Goal: Task Accomplishment & Management: Complete application form

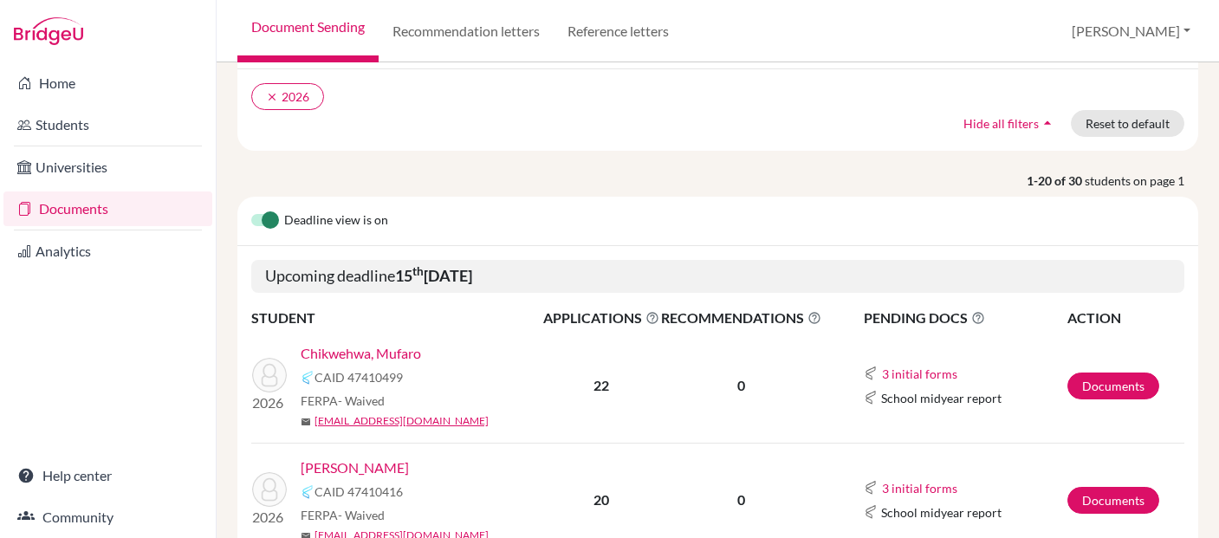
scroll to position [107, 0]
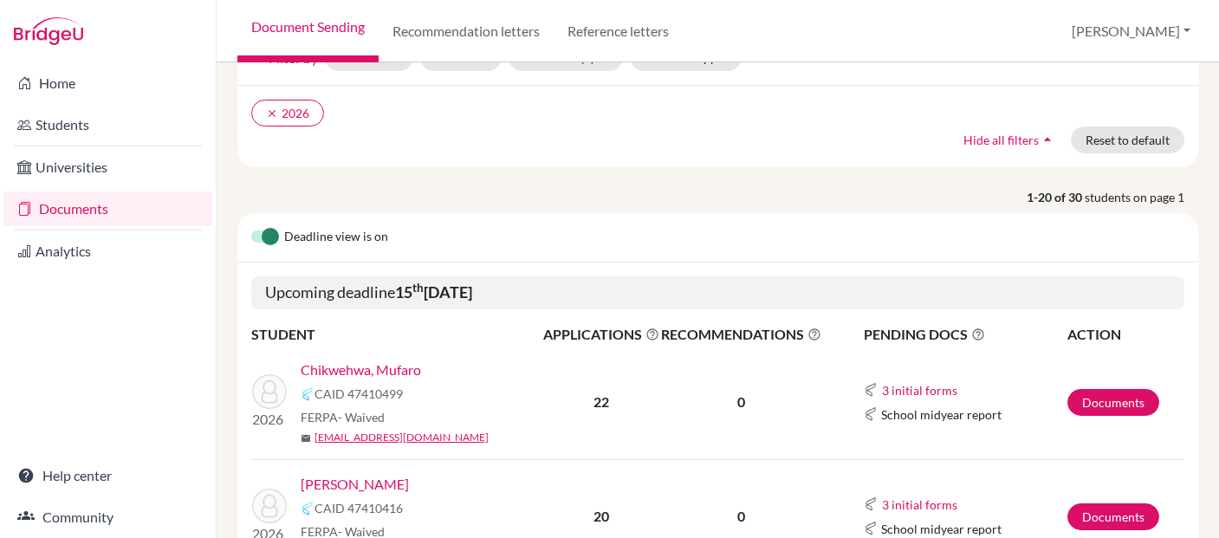
click at [123, 203] on link "Documents" at bounding box center [107, 209] width 209 height 35
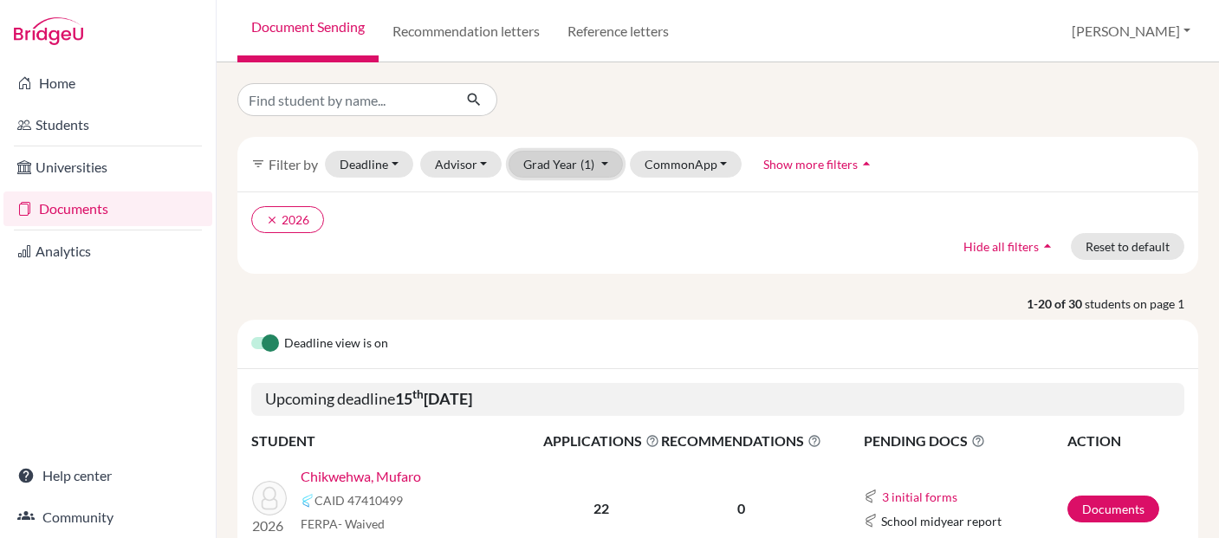
click at [575, 159] on button "Grad Year (1)" at bounding box center [566, 164] width 114 height 27
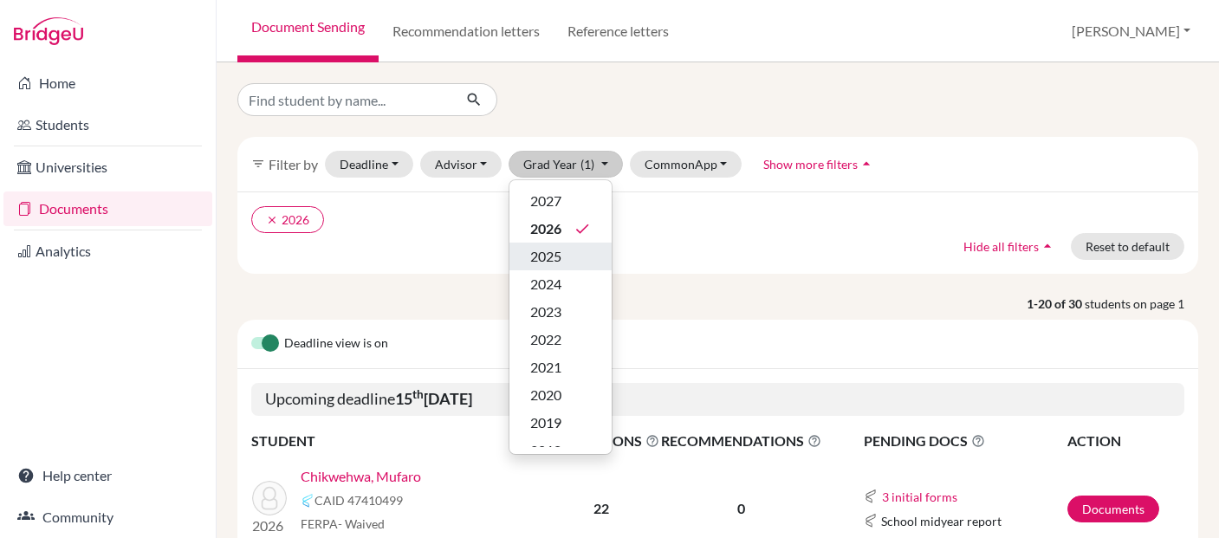
click at [565, 254] on div "2025" at bounding box center [560, 256] width 61 height 21
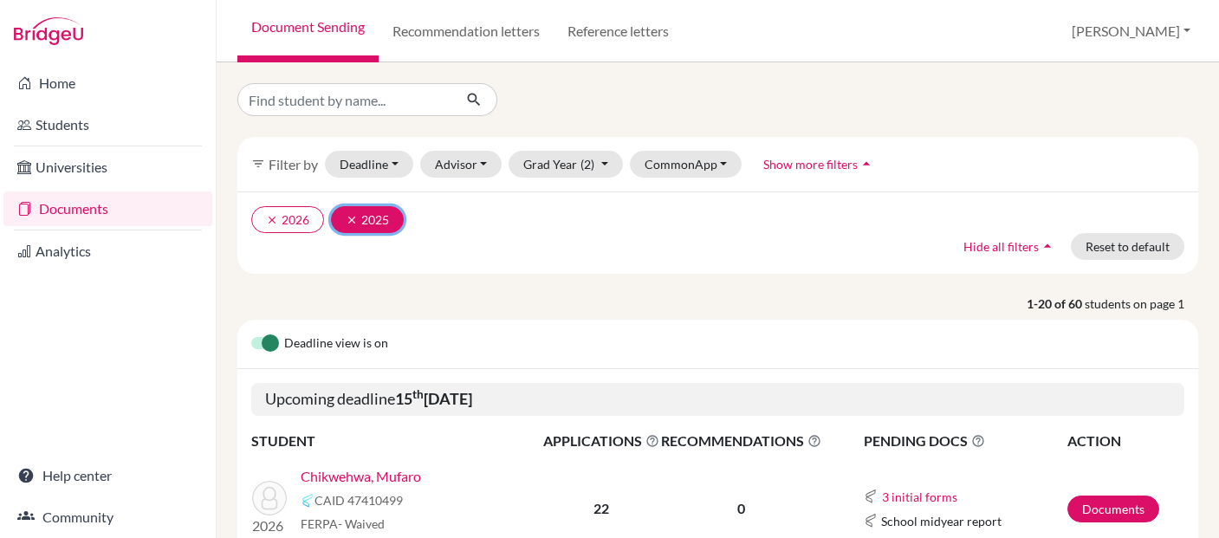
click at [379, 219] on button "clear 2025" at bounding box center [367, 219] width 73 height 27
click at [268, 218] on icon "clear" at bounding box center [272, 220] width 12 height 12
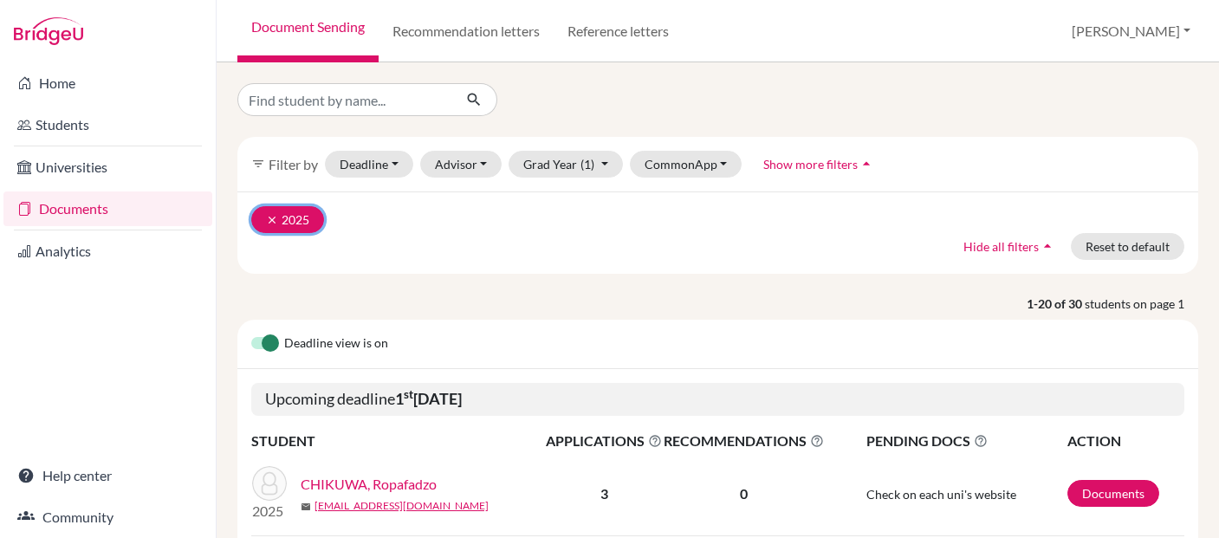
click at [295, 216] on button "clear 2025" at bounding box center [287, 219] width 73 height 27
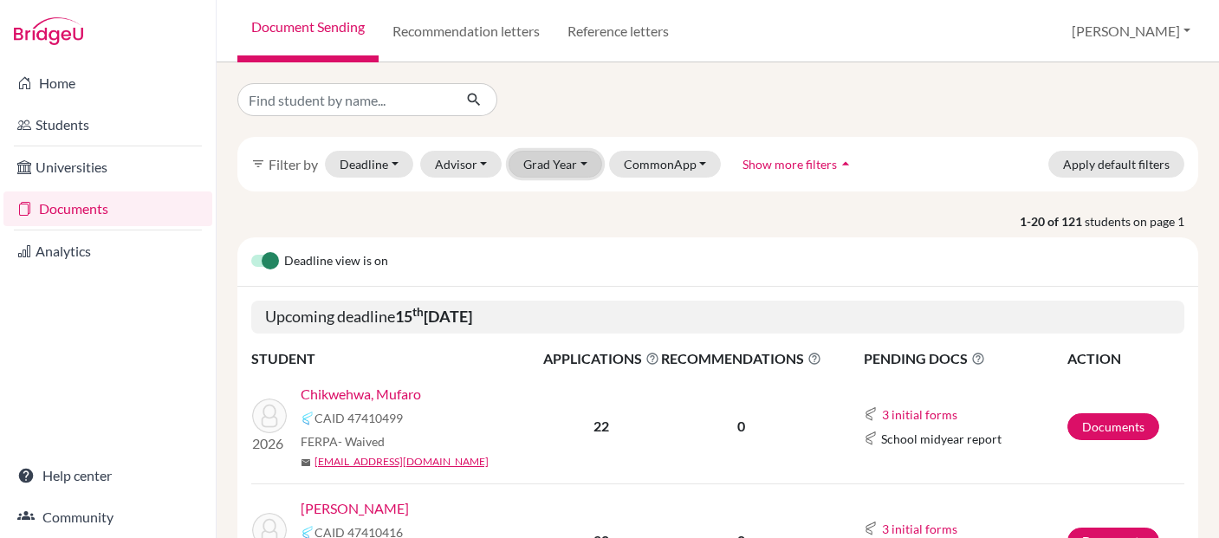
click at [564, 159] on button "Grad Year" at bounding box center [556, 164] width 94 height 27
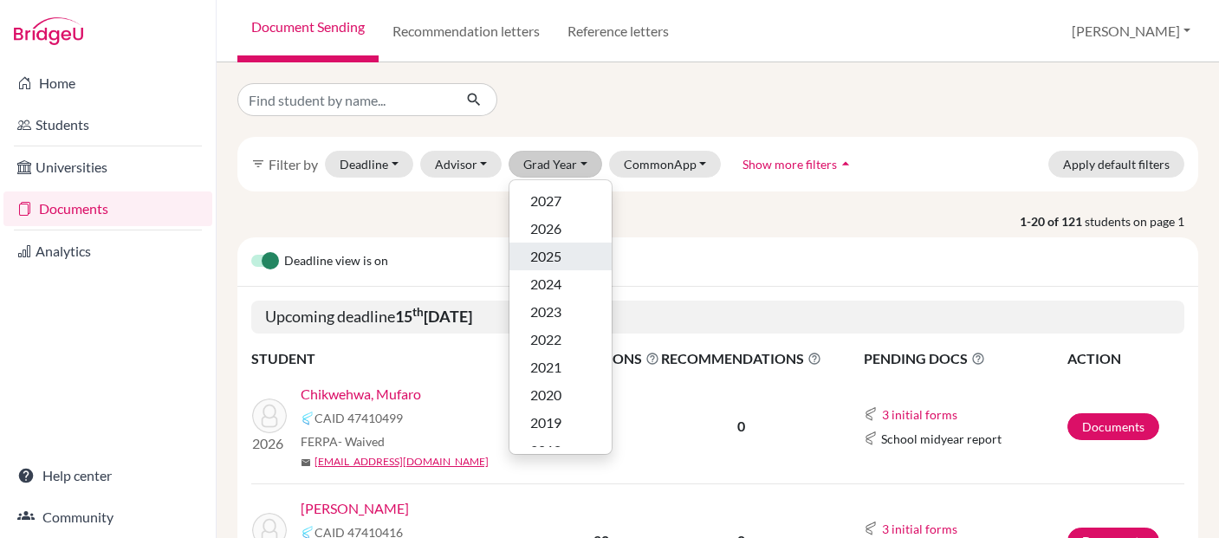
click at [561, 257] on span "2025" at bounding box center [545, 256] width 31 height 21
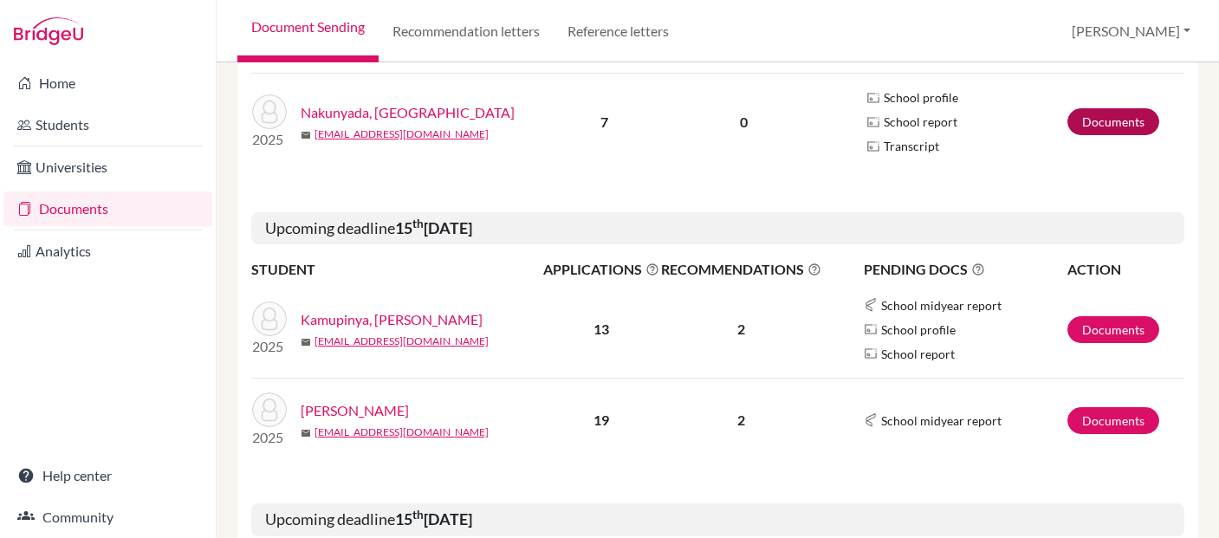
scroll to position [464, 0]
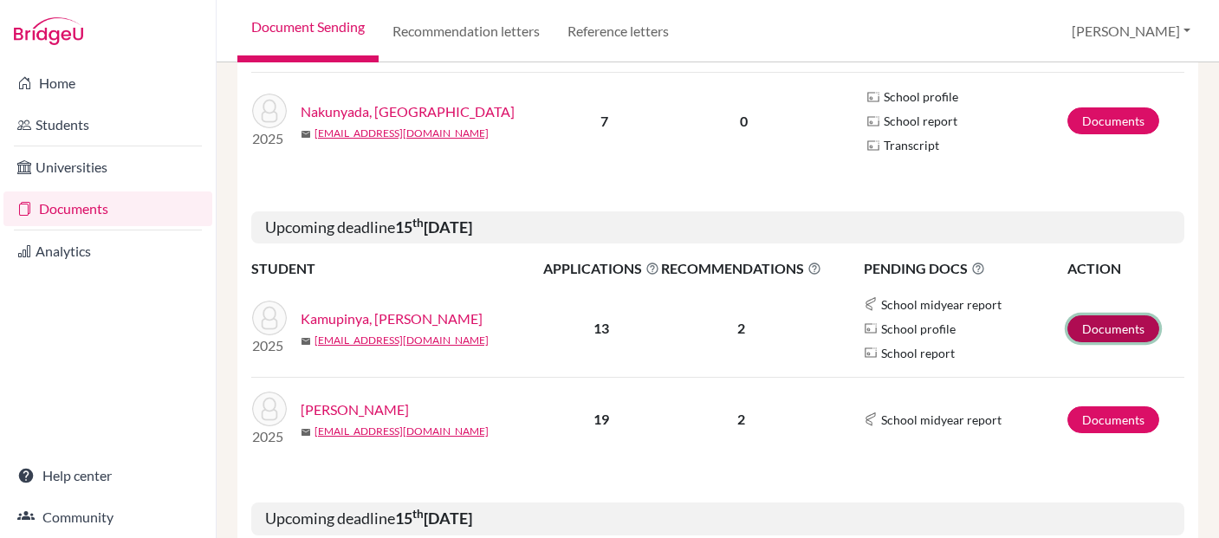
click at [1121, 328] on link "Documents" at bounding box center [1114, 328] width 92 height 27
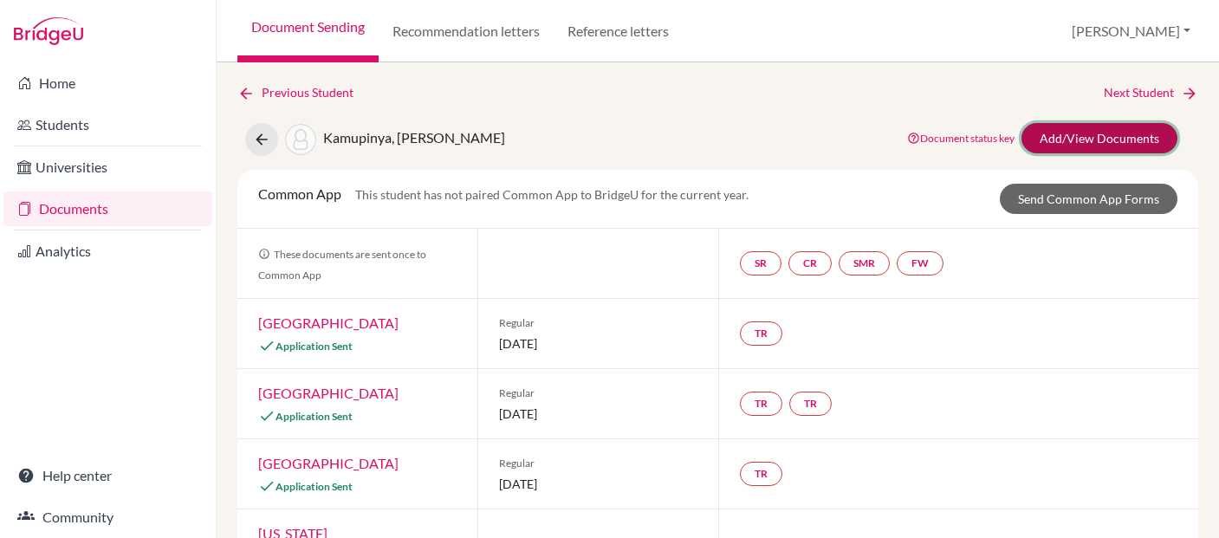
click at [1059, 134] on link "Add/View Documents" at bounding box center [1100, 138] width 156 height 30
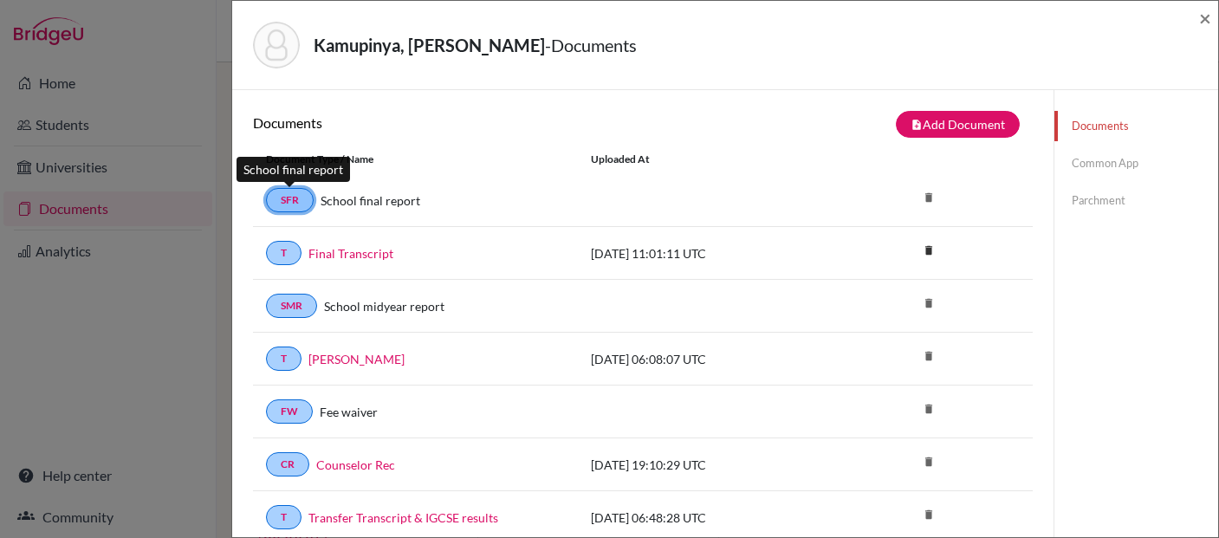
click at [289, 199] on link "SFR" at bounding box center [290, 200] width 48 height 24
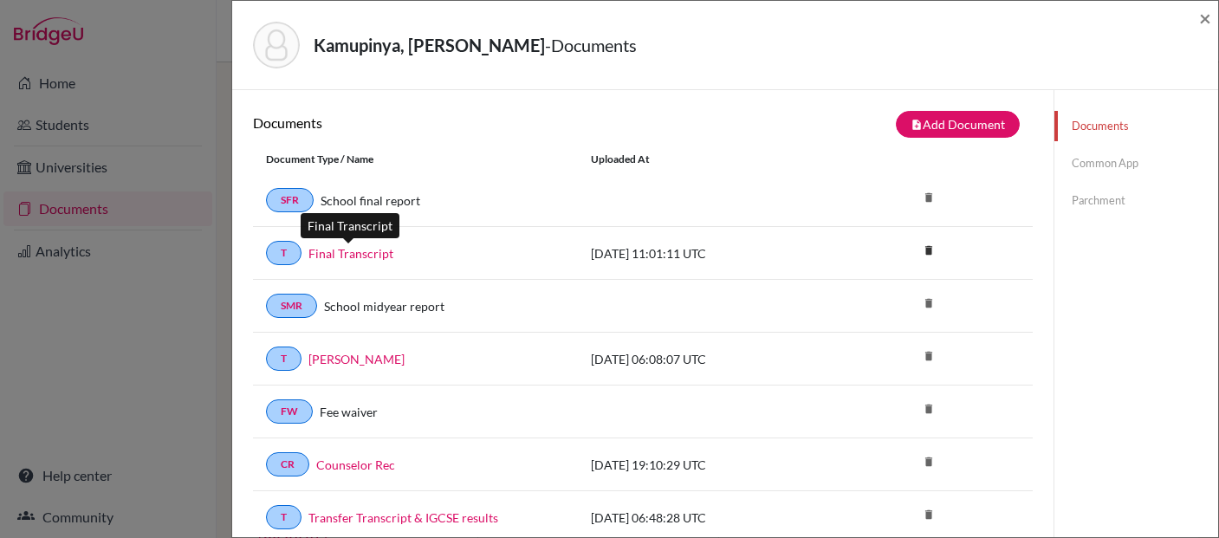
click at [335, 252] on link "Final Transcript" at bounding box center [351, 253] width 85 height 18
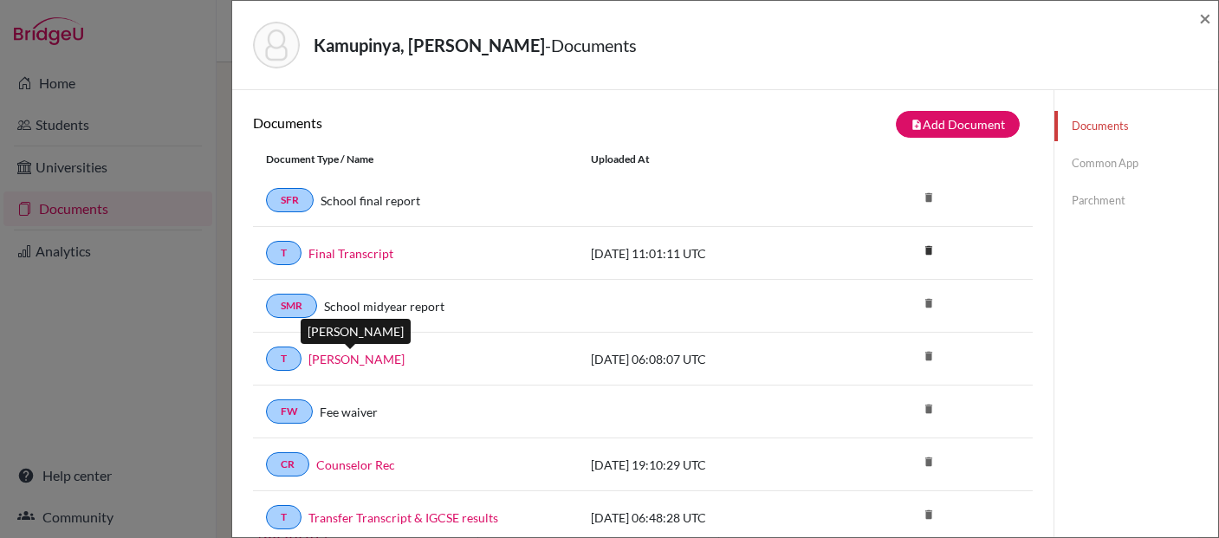
click at [342, 358] on link "Simone Midyear" at bounding box center [357, 359] width 96 height 18
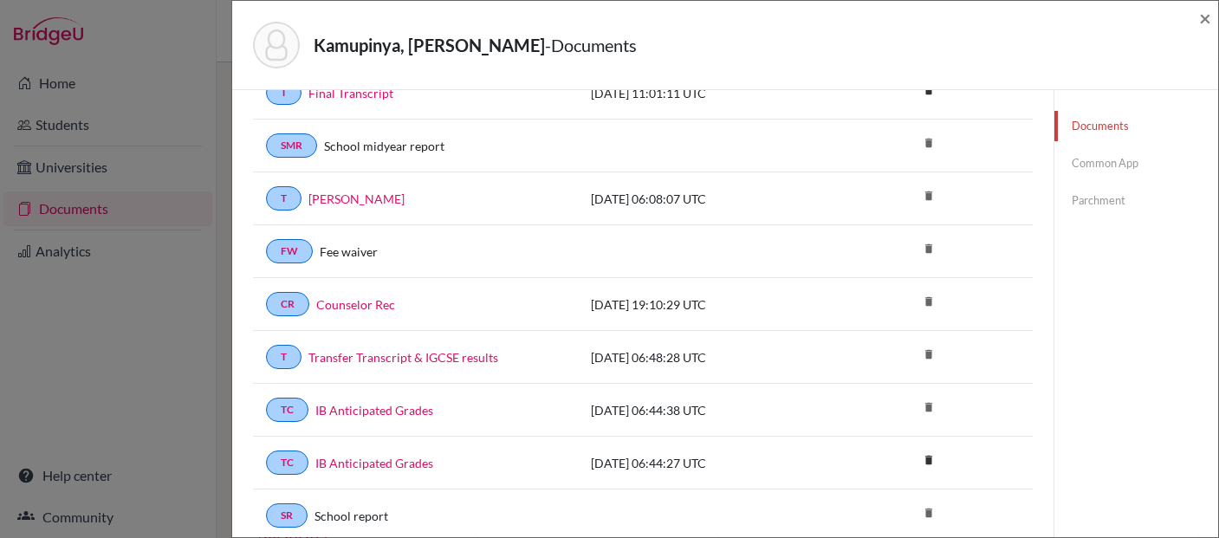
scroll to position [162, 0]
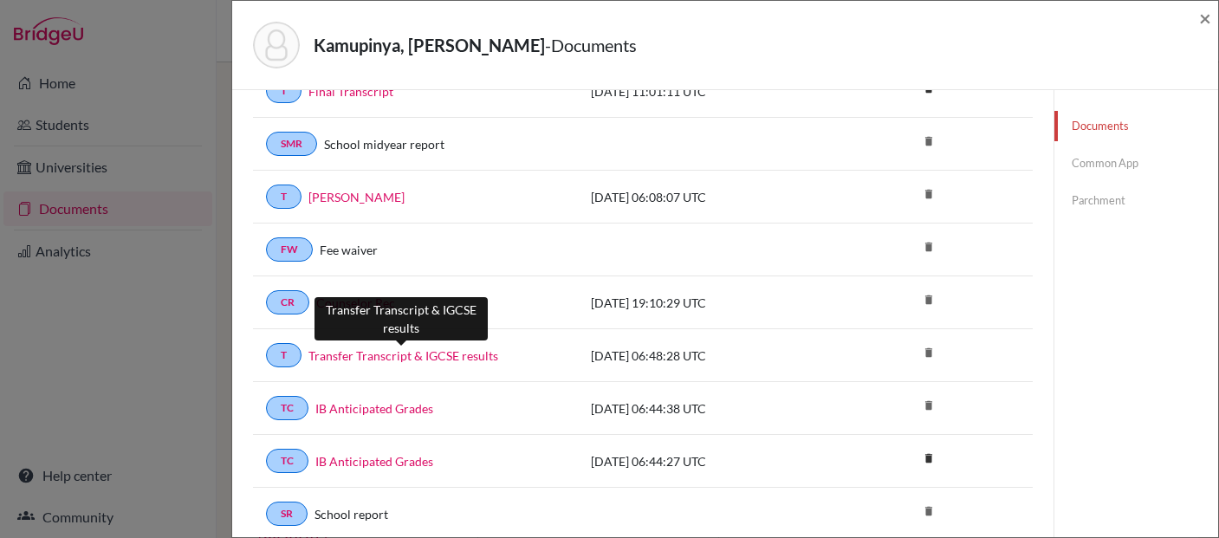
click at [419, 355] on link "Transfer Transcript & IGCSE results" at bounding box center [404, 356] width 190 height 18
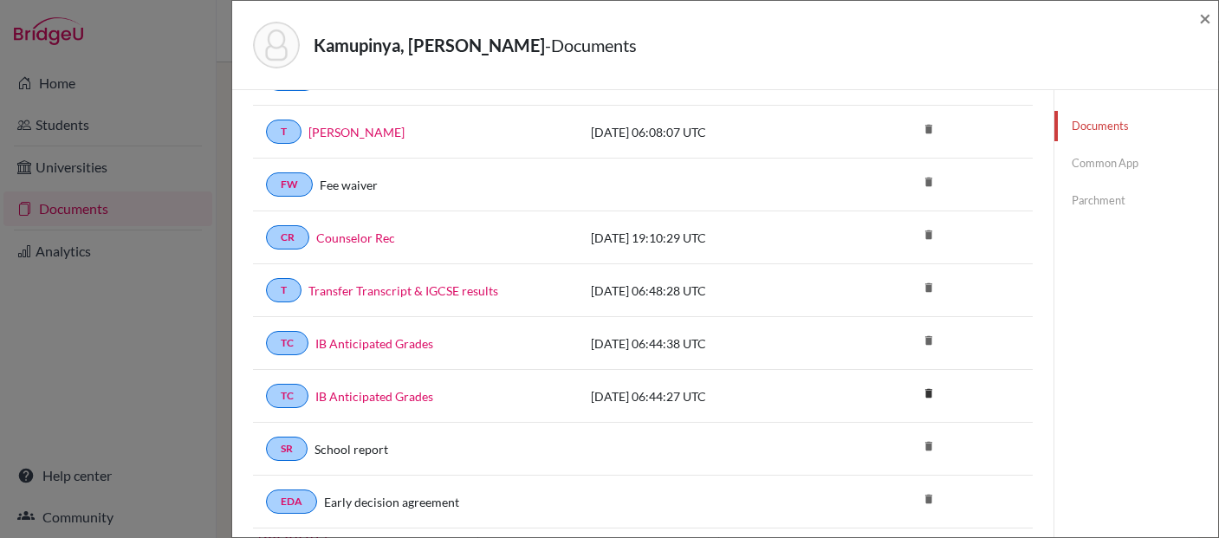
scroll to position [231, 0]
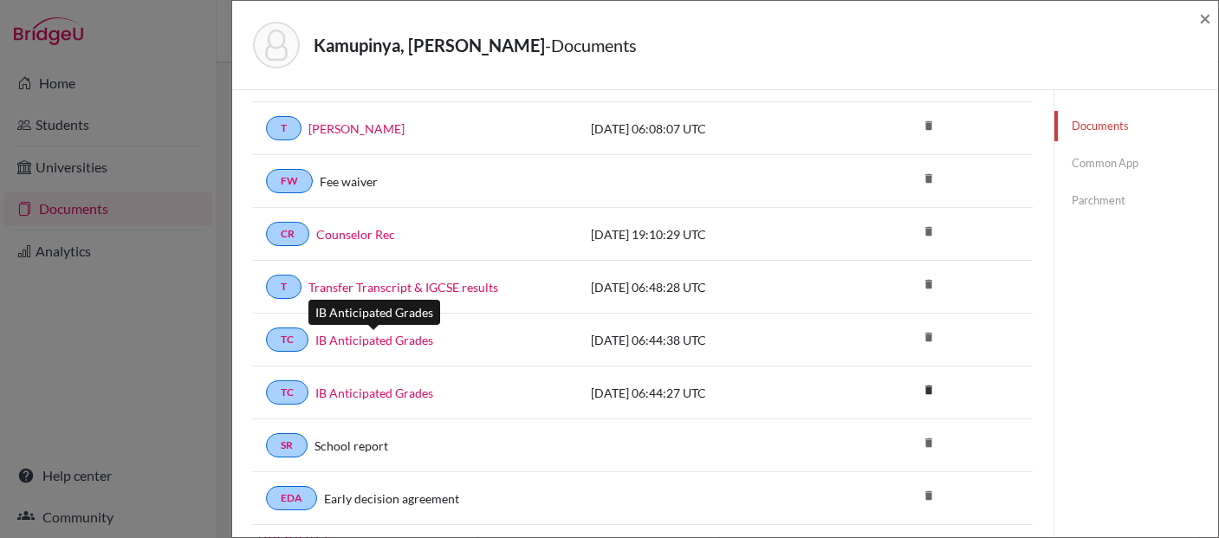
click at [391, 343] on link "IB Anticipated Grades" at bounding box center [374, 340] width 118 height 18
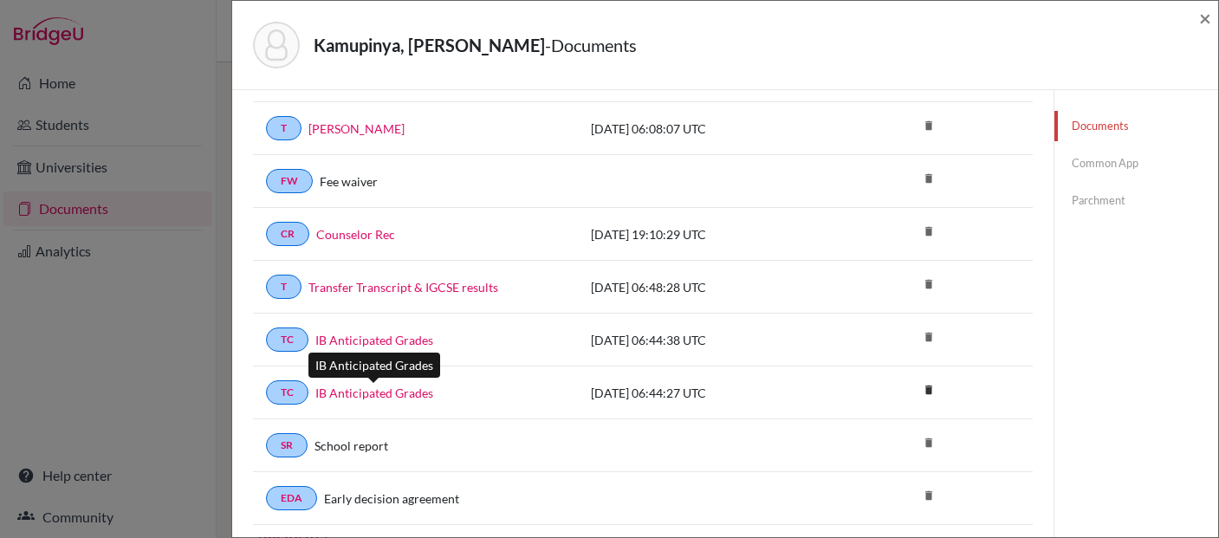
click at [406, 391] on link "IB Anticipated Grades" at bounding box center [374, 393] width 118 height 18
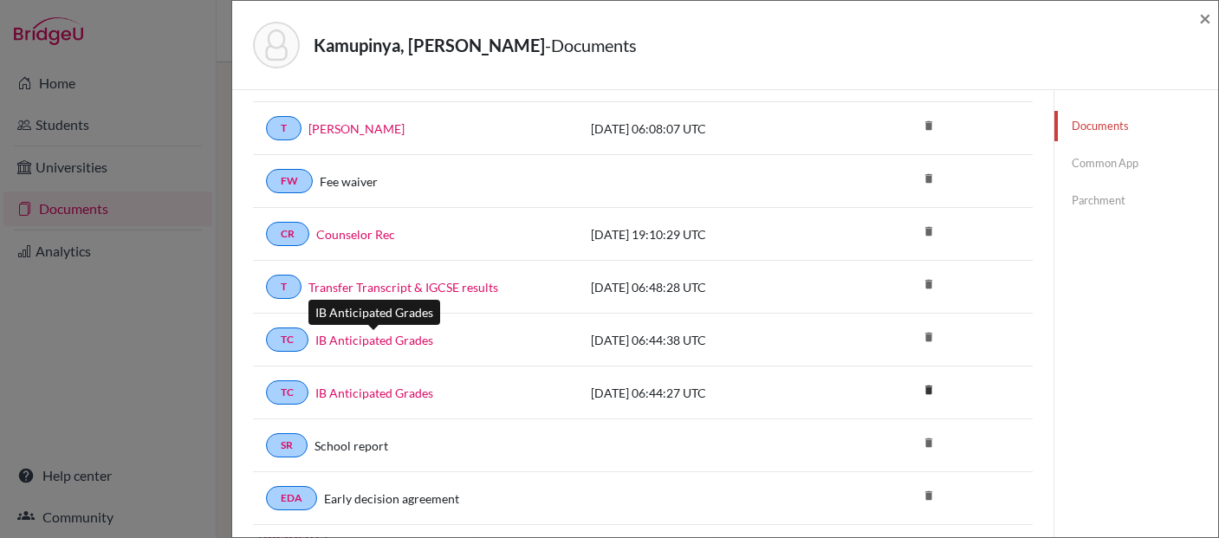
click at [379, 342] on link "IB Anticipated Grades" at bounding box center [374, 340] width 118 height 18
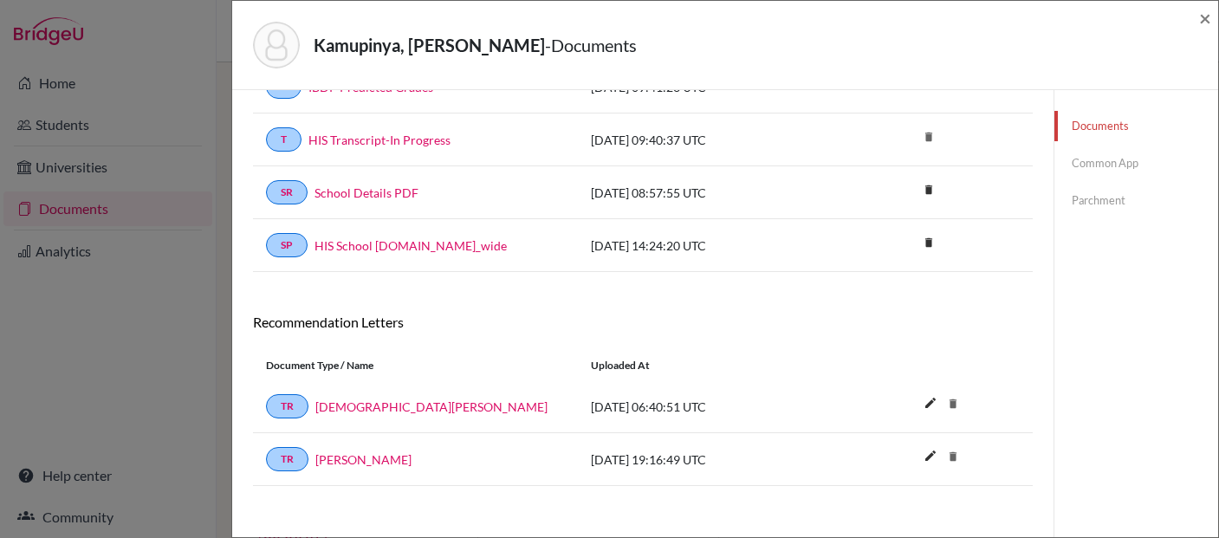
scroll to position [706, 0]
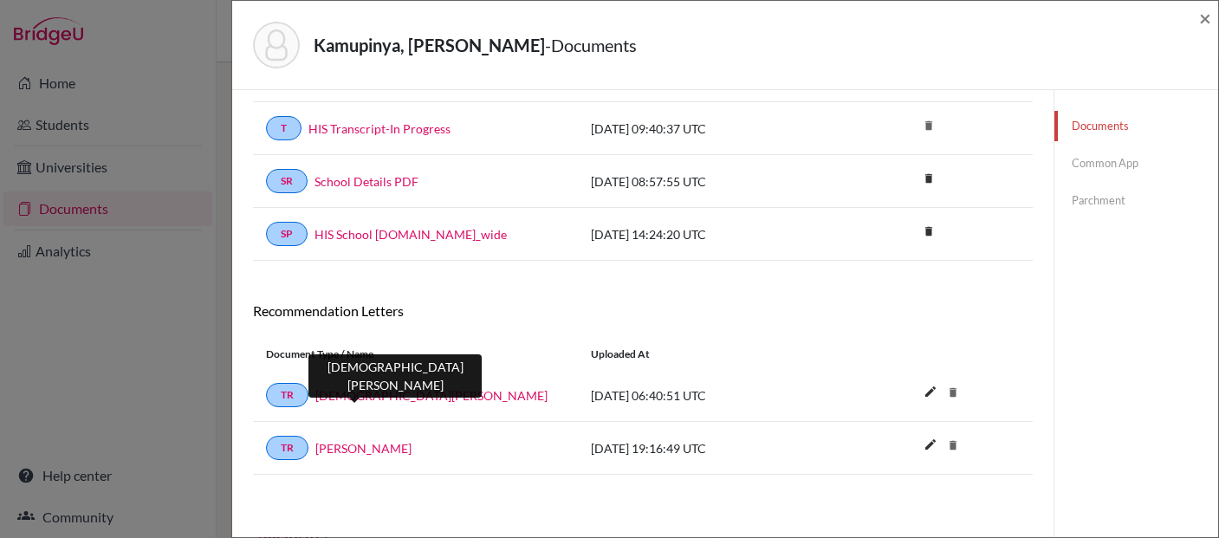
click at [337, 393] on link "Christian Feldt" at bounding box center [431, 396] width 232 height 18
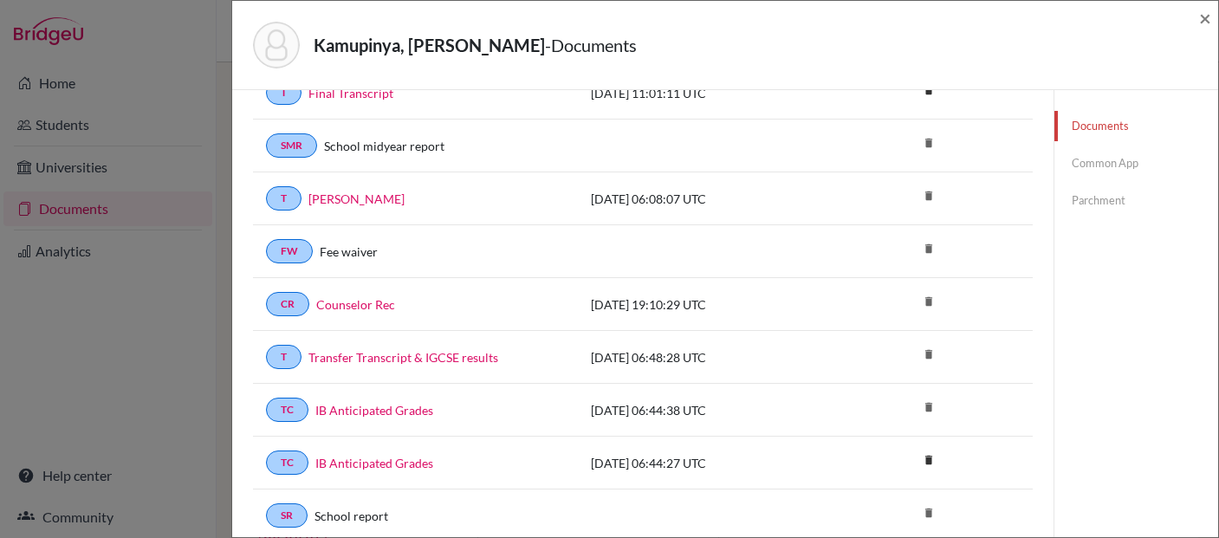
scroll to position [0, 0]
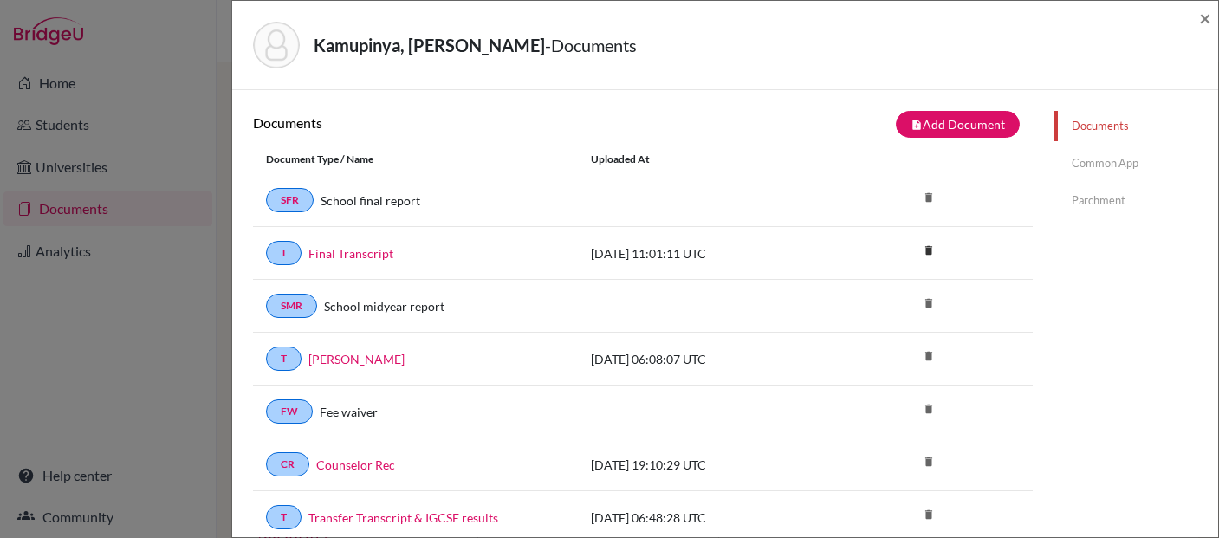
click at [1101, 163] on link "Common App" at bounding box center [1137, 163] width 164 height 30
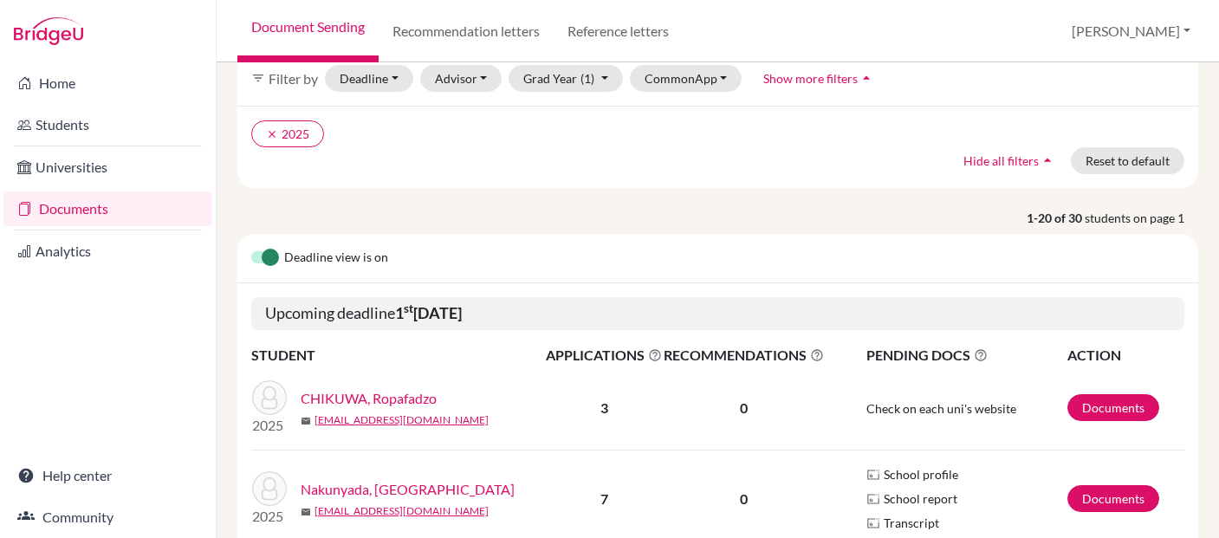
scroll to position [87, 0]
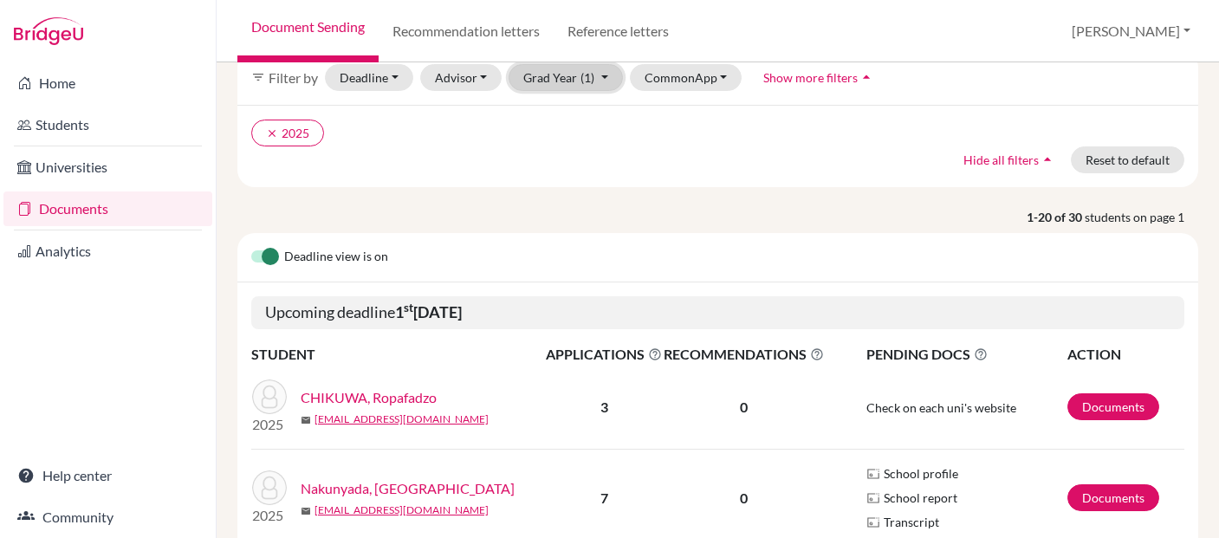
click at [581, 75] on span "(1)" at bounding box center [588, 77] width 14 height 15
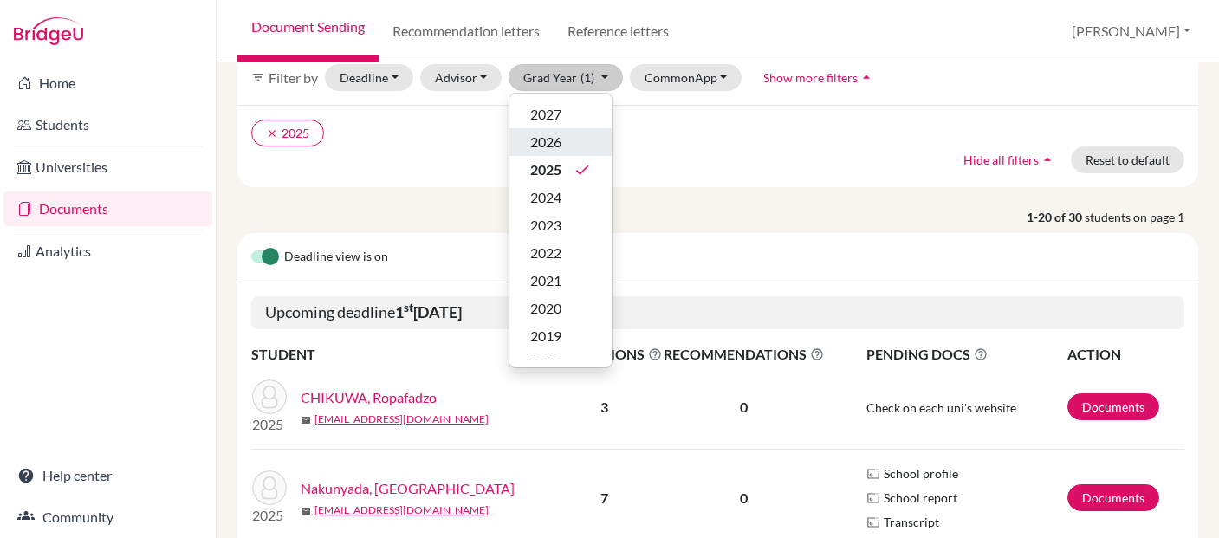
click at [551, 141] on span "2026" at bounding box center [545, 142] width 31 height 21
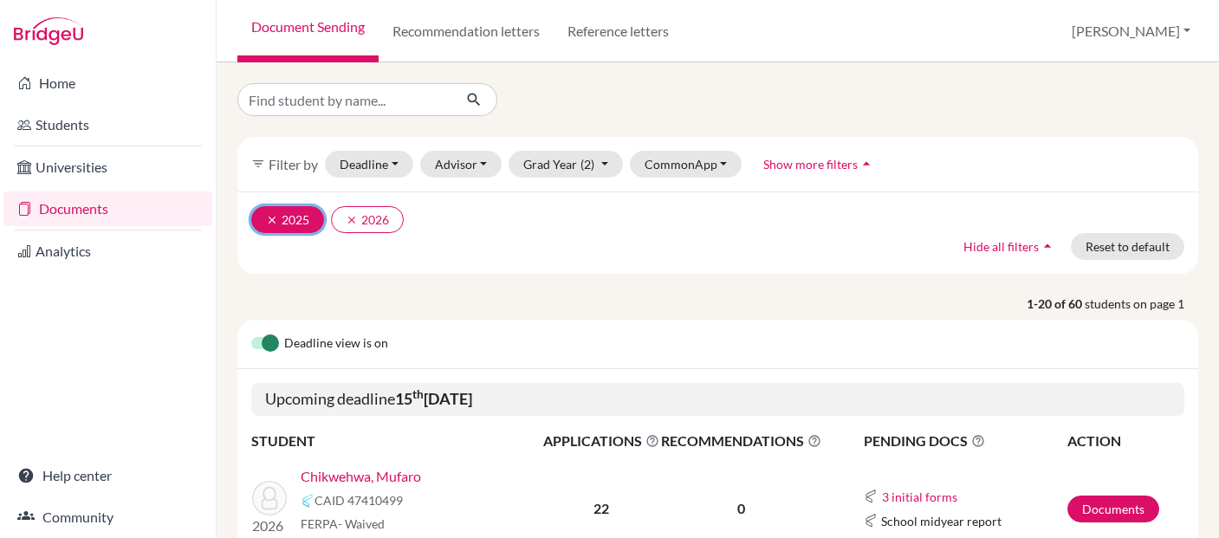
click at [268, 215] on icon "clear" at bounding box center [272, 220] width 12 height 12
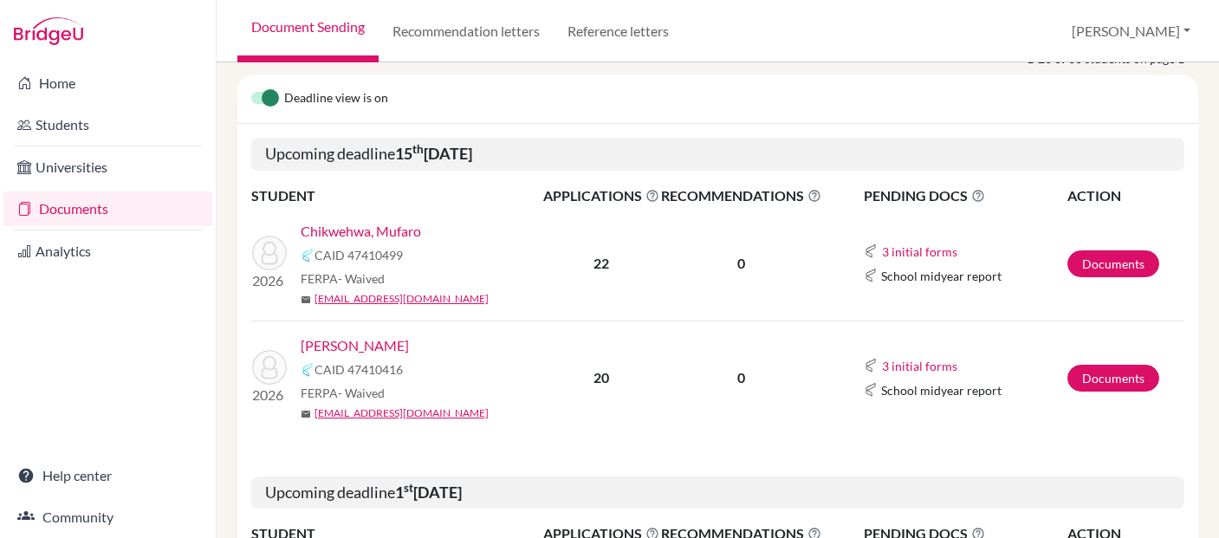
scroll to position [302, 0]
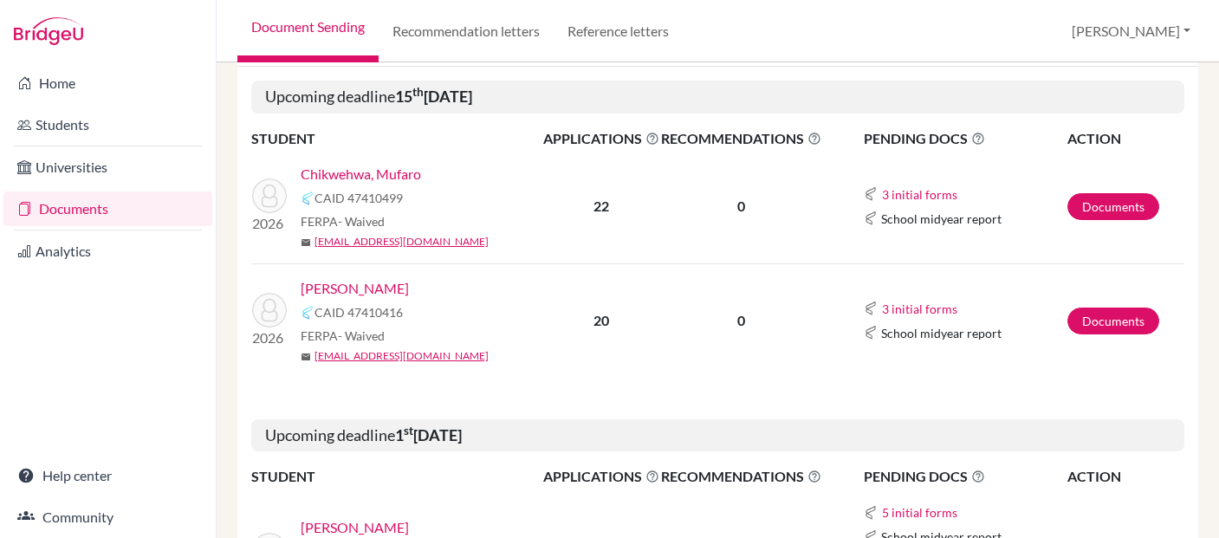
click at [356, 289] on link "[PERSON_NAME]" at bounding box center [355, 288] width 108 height 21
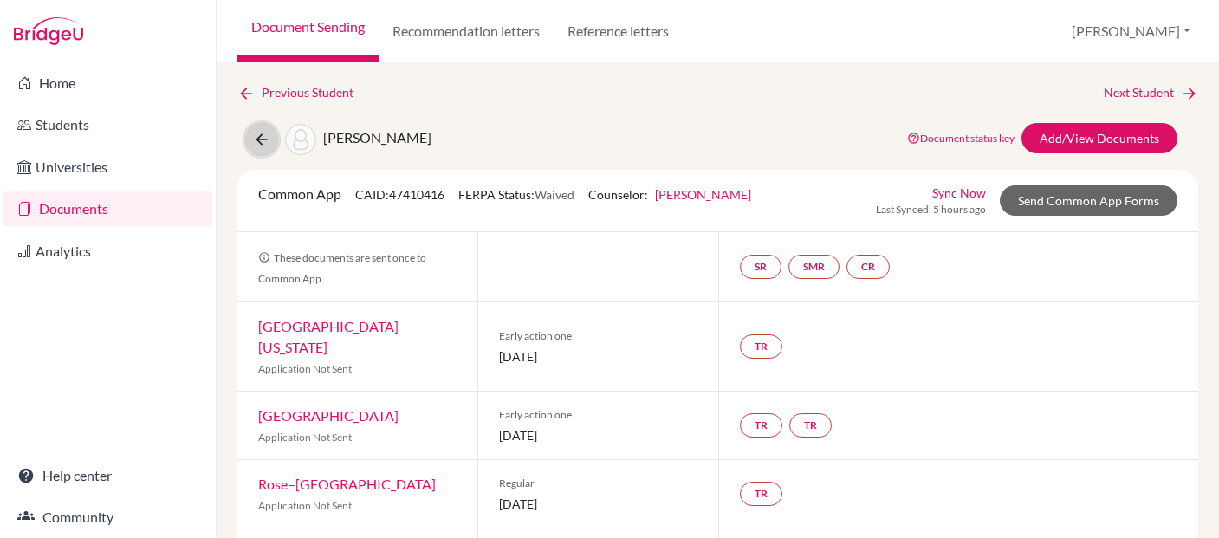
click at [263, 140] on icon at bounding box center [261, 139] width 17 height 17
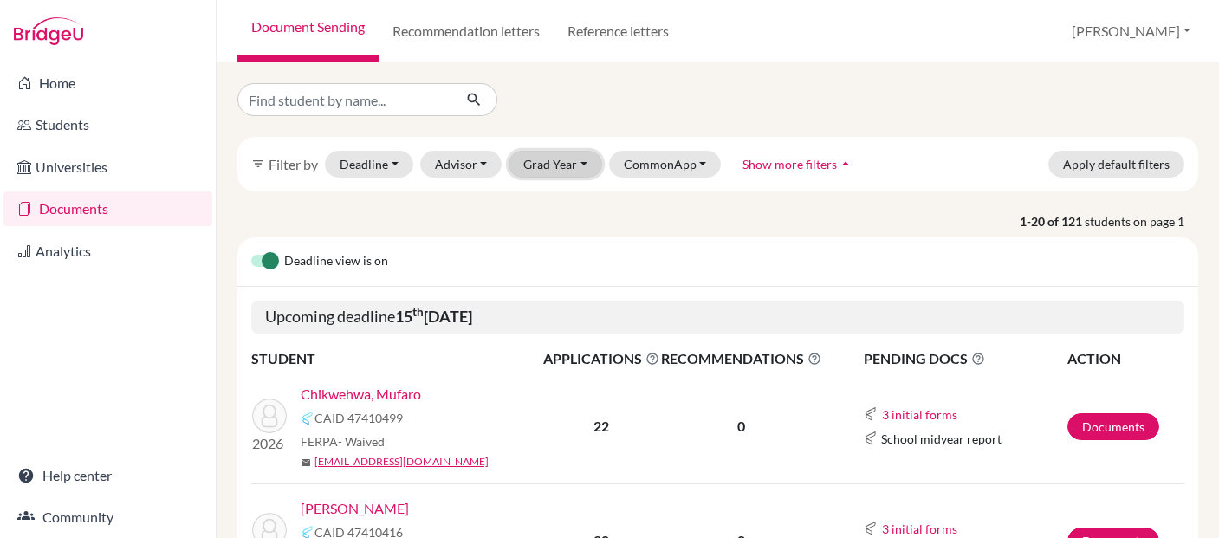
click at [581, 155] on button "Grad Year" at bounding box center [556, 164] width 94 height 27
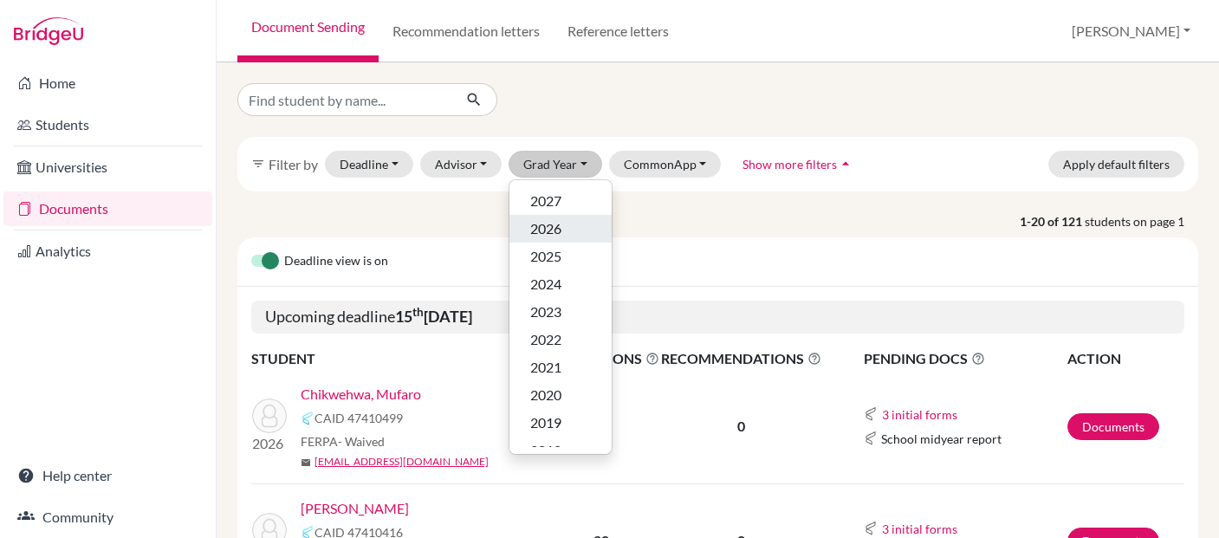
click at [558, 228] on span "2026" at bounding box center [545, 228] width 31 height 21
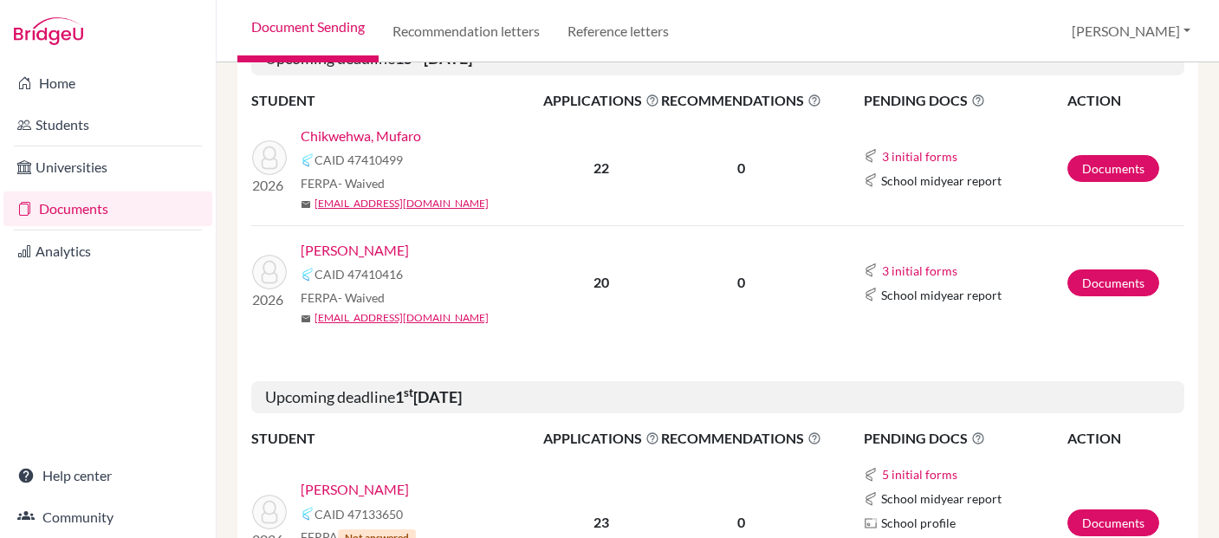
scroll to position [338, 0]
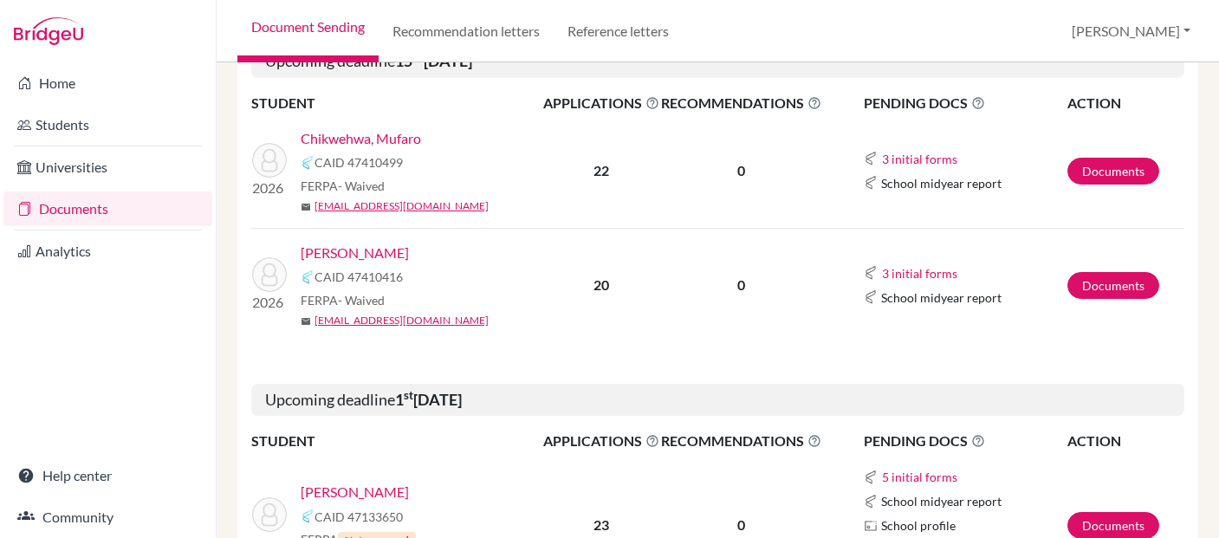
click at [339, 250] on link "[PERSON_NAME]" at bounding box center [355, 253] width 108 height 21
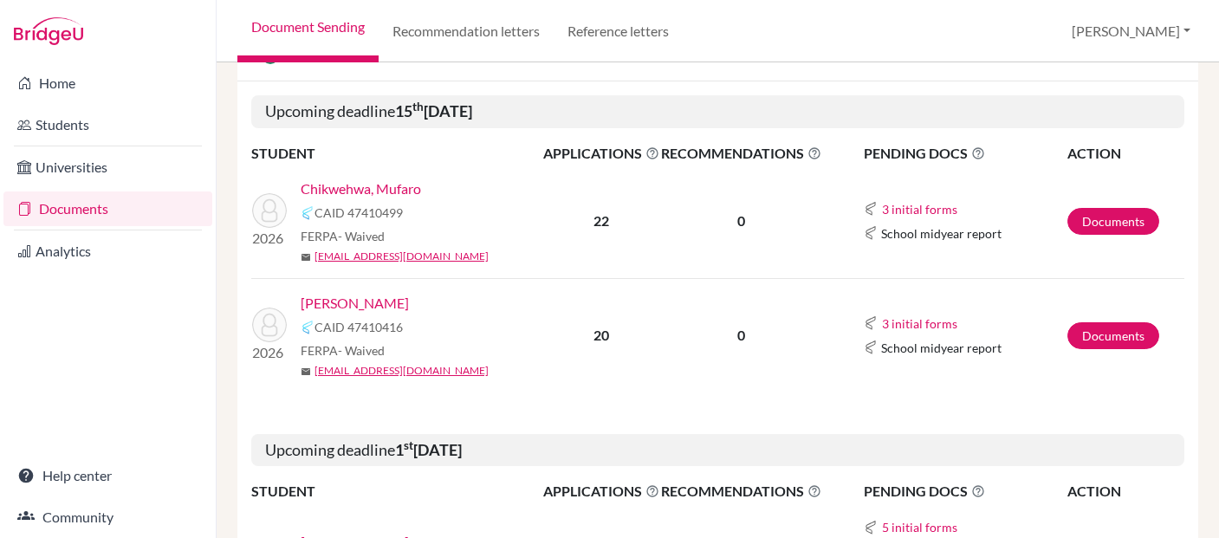
scroll to position [287, 0]
click at [1125, 337] on link "Documents" at bounding box center [1114, 336] width 92 height 27
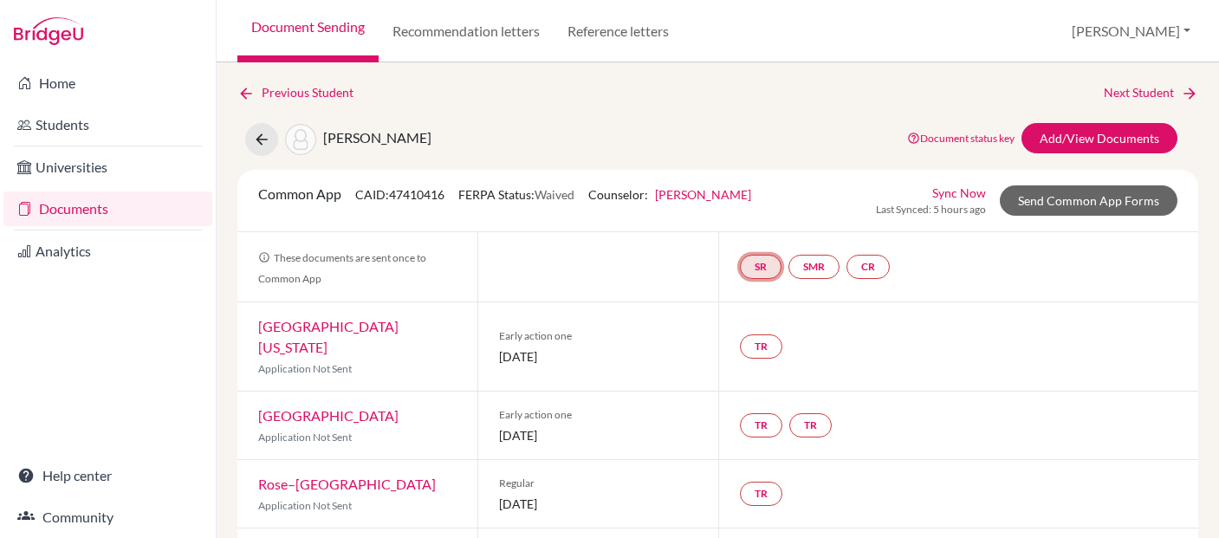
click at [760, 265] on link "SR" at bounding box center [761, 267] width 42 height 24
click at [760, 265] on link "SR School report School report Incomplete" at bounding box center [761, 267] width 42 height 24
click at [257, 140] on icon at bounding box center [261, 139] width 17 height 17
click at [765, 262] on link "SR" at bounding box center [761, 267] width 42 height 24
click at [765, 264] on link "SR School report School report Incomplete" at bounding box center [761, 267] width 42 height 24
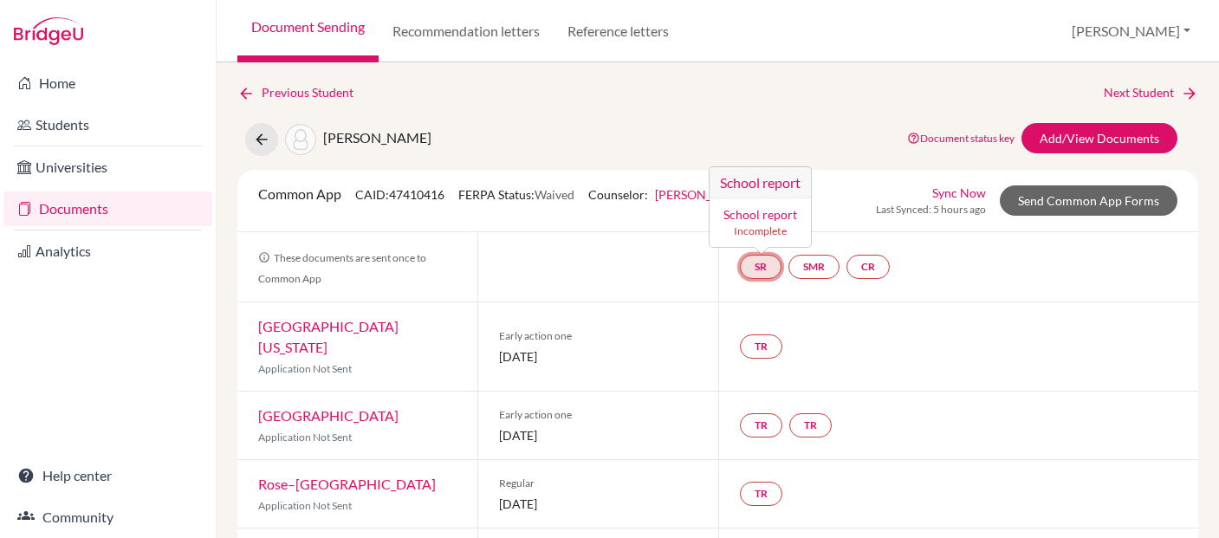
click at [765, 264] on link "SR School report School report Incomplete" at bounding box center [761, 267] width 42 height 24
click at [765, 263] on link "SR" at bounding box center [761, 267] width 42 height 24
click at [762, 211] on link "School report" at bounding box center [761, 214] width 74 height 15
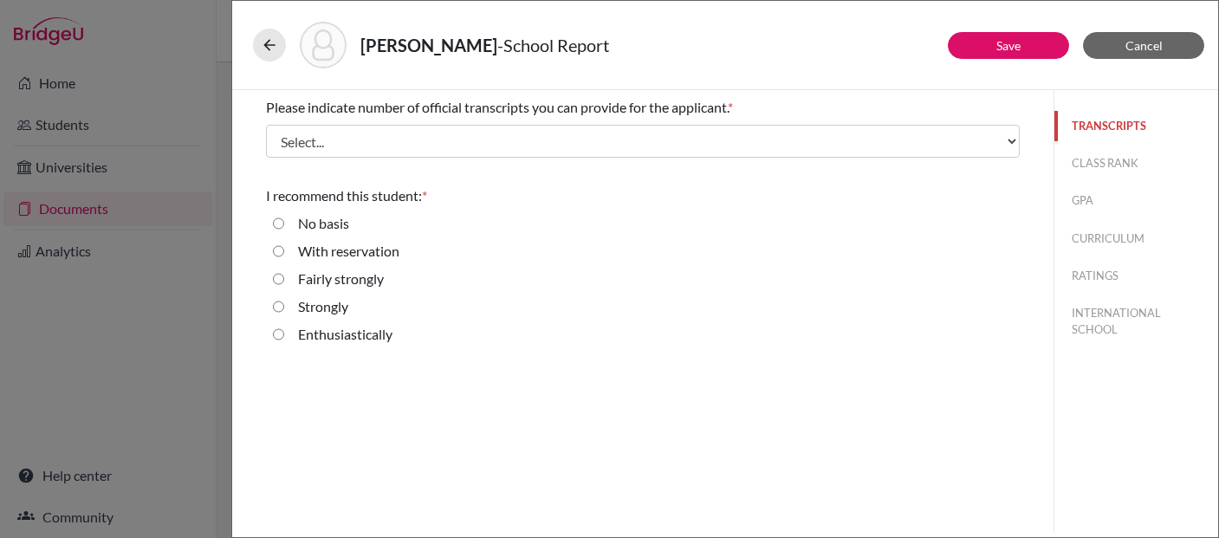
click at [1100, 123] on button "TRANSCRIPTS" at bounding box center [1137, 126] width 164 height 30
click at [269, 39] on icon at bounding box center [269, 44] width 17 height 17
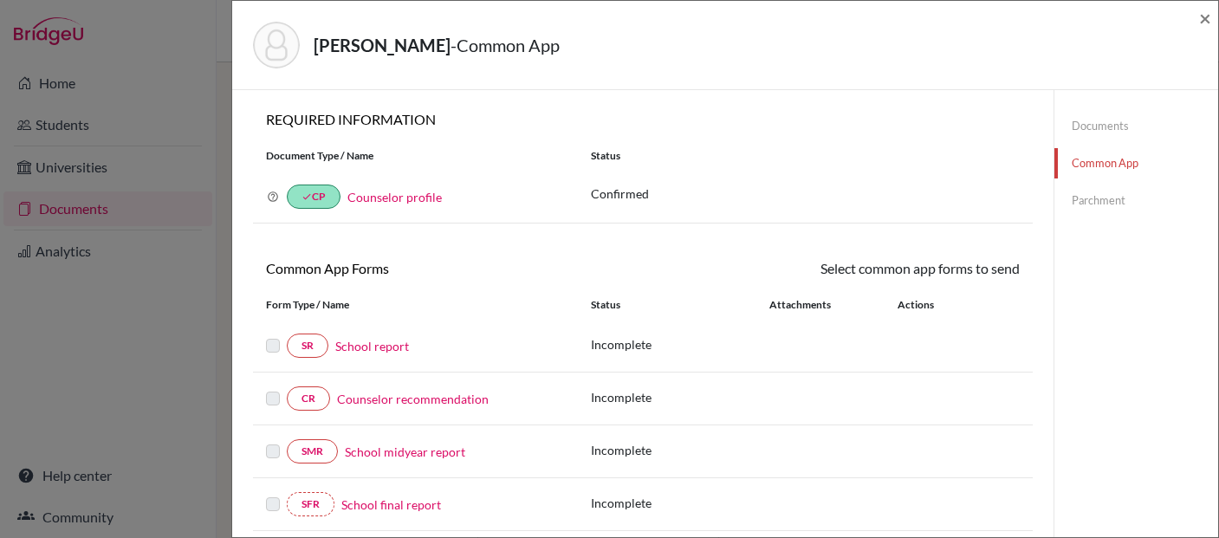
click at [363, 348] on link "School report" at bounding box center [372, 346] width 74 height 18
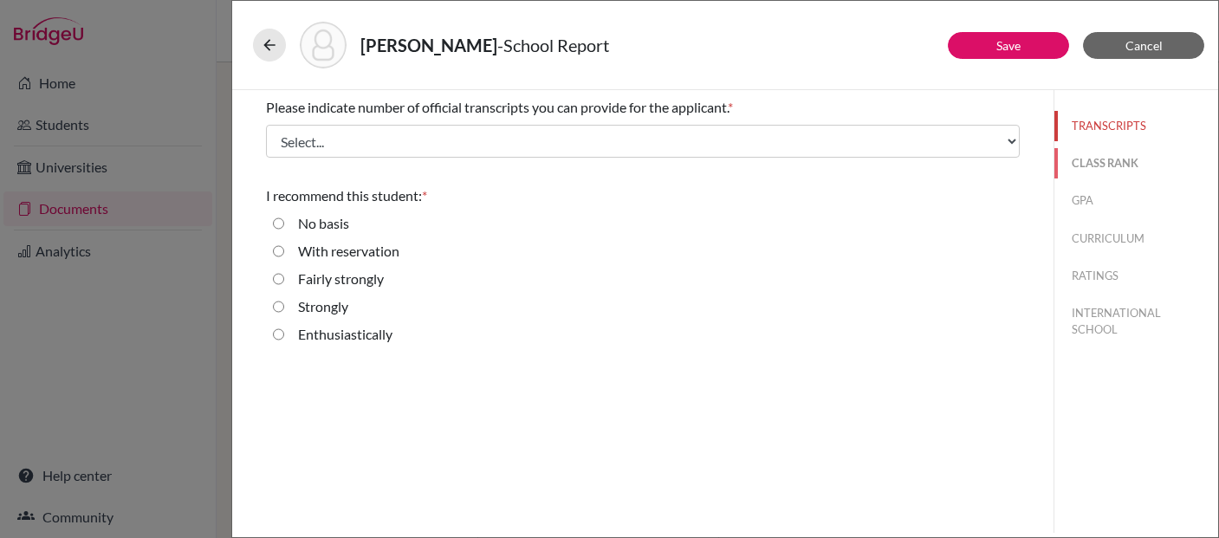
click at [1102, 166] on button "CLASS RANK" at bounding box center [1137, 163] width 164 height 30
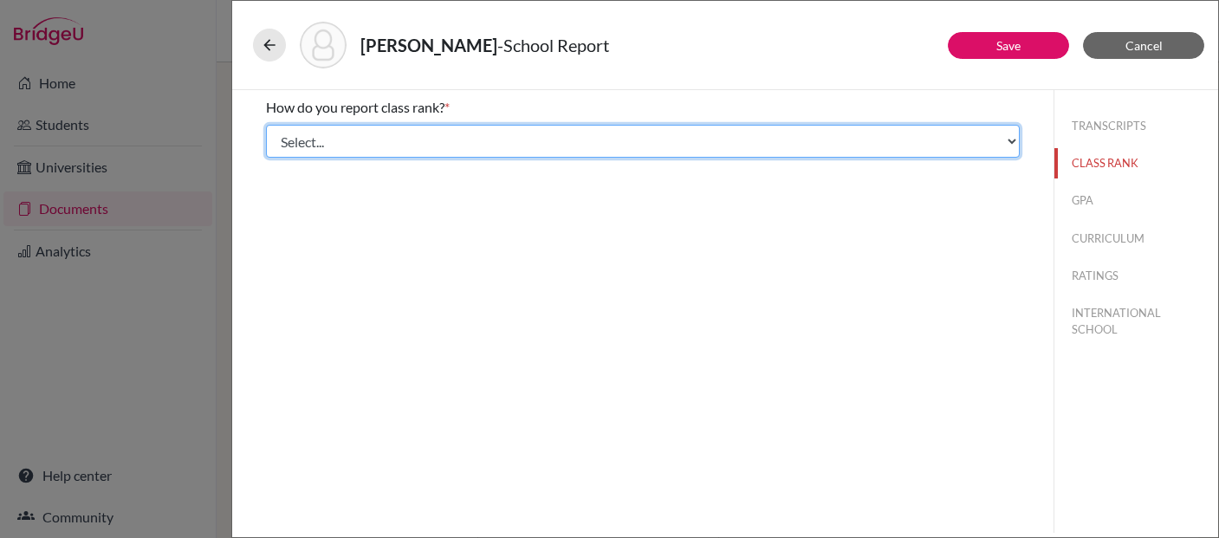
click at [1017, 139] on select "Select... Exact Decile Quintile Quartile None" at bounding box center [643, 141] width 754 height 33
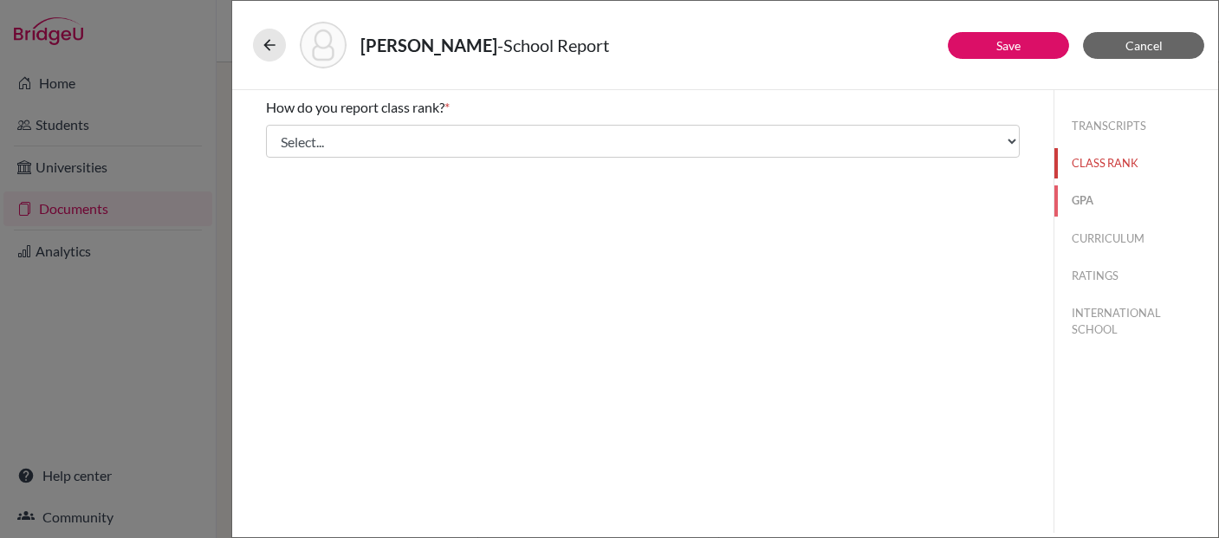
click at [1081, 202] on button "GPA" at bounding box center [1137, 200] width 164 height 30
click at [1138, 238] on button "CURRICULUM" at bounding box center [1137, 239] width 164 height 30
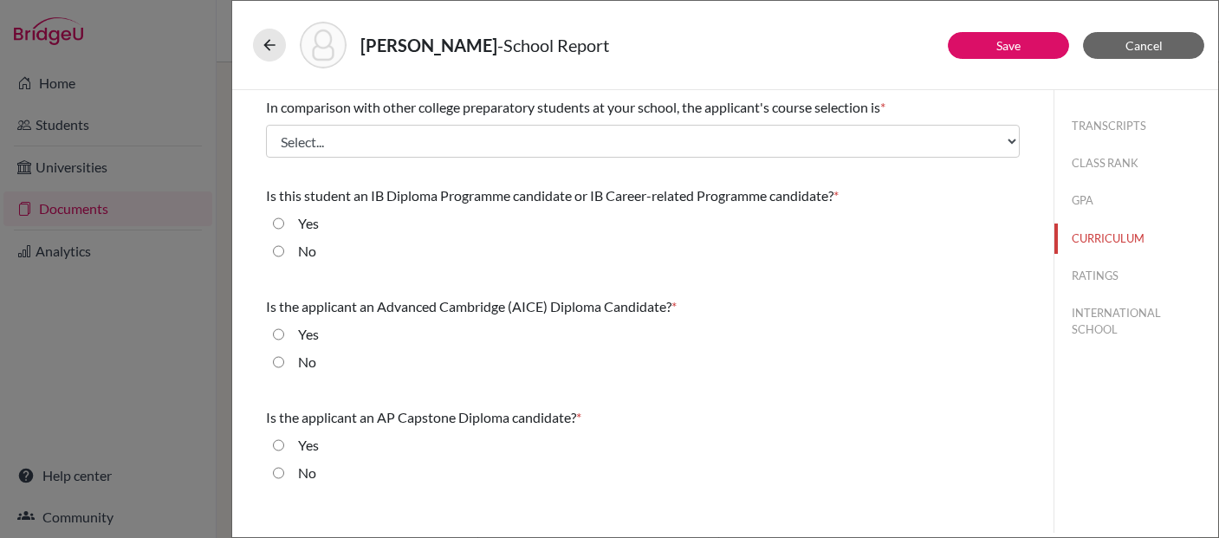
click at [839, 193] on span "*" at bounding box center [836, 195] width 5 height 16
click at [832, 196] on span "Is this student an IB Diploma Programme candidate or IB Career-related Programm…" at bounding box center [550, 195] width 568 height 16
click at [839, 198] on span "*" at bounding box center [836, 195] width 5 height 16
click at [1086, 130] on button "TRANSCRIPTS" at bounding box center [1137, 126] width 164 height 30
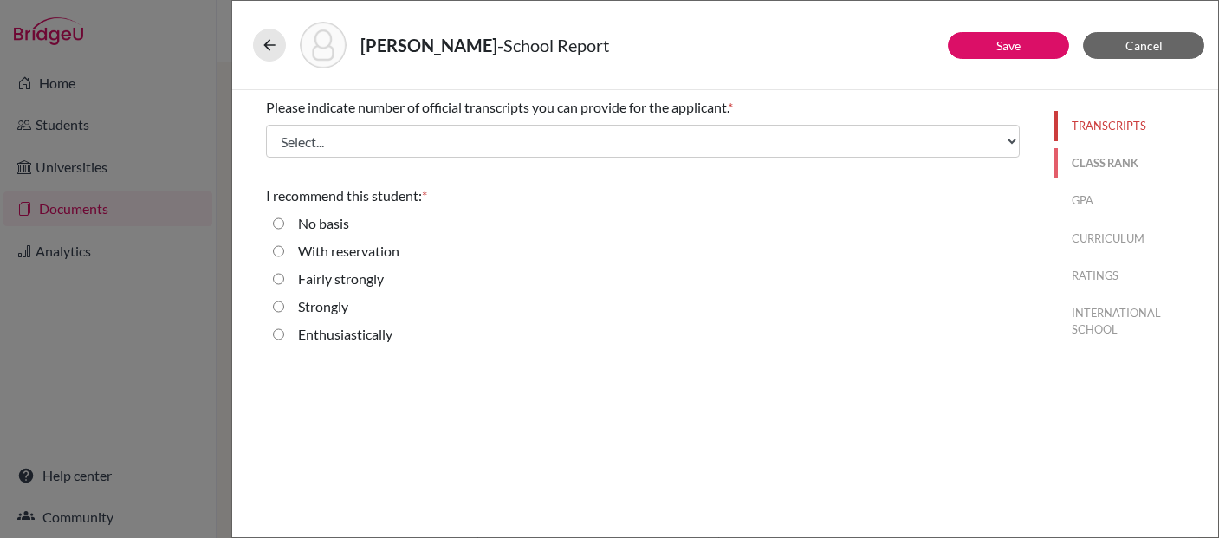
click at [1094, 164] on button "CLASS RANK" at bounding box center [1137, 163] width 164 height 30
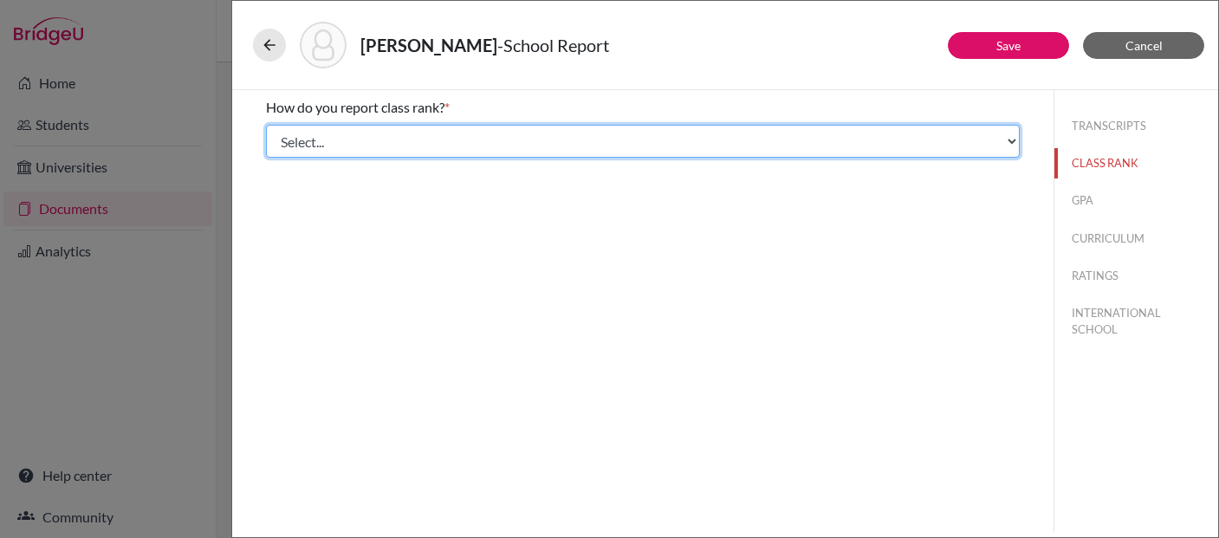
click at [1013, 135] on select "Select... Exact Decile Quintile Quartile None" at bounding box center [643, 141] width 754 height 33
click at [1010, 137] on select "Select... Exact Decile Quintile Quartile None" at bounding box center [643, 141] width 754 height 33
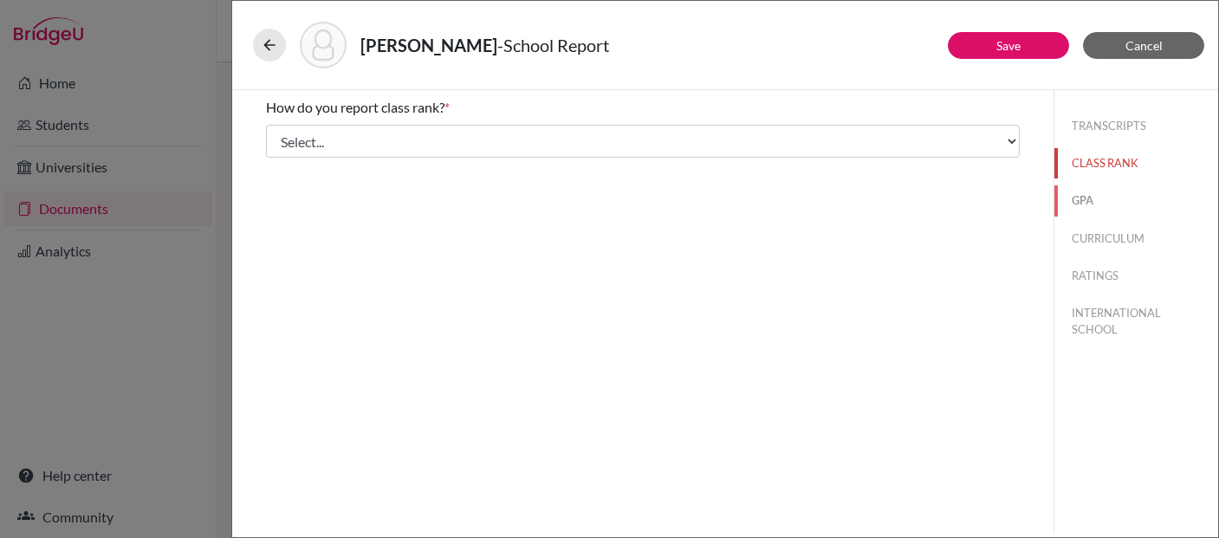
click at [1081, 199] on button "GPA" at bounding box center [1137, 200] width 164 height 30
click at [1125, 238] on button "CURRICULUM" at bounding box center [1137, 239] width 164 height 30
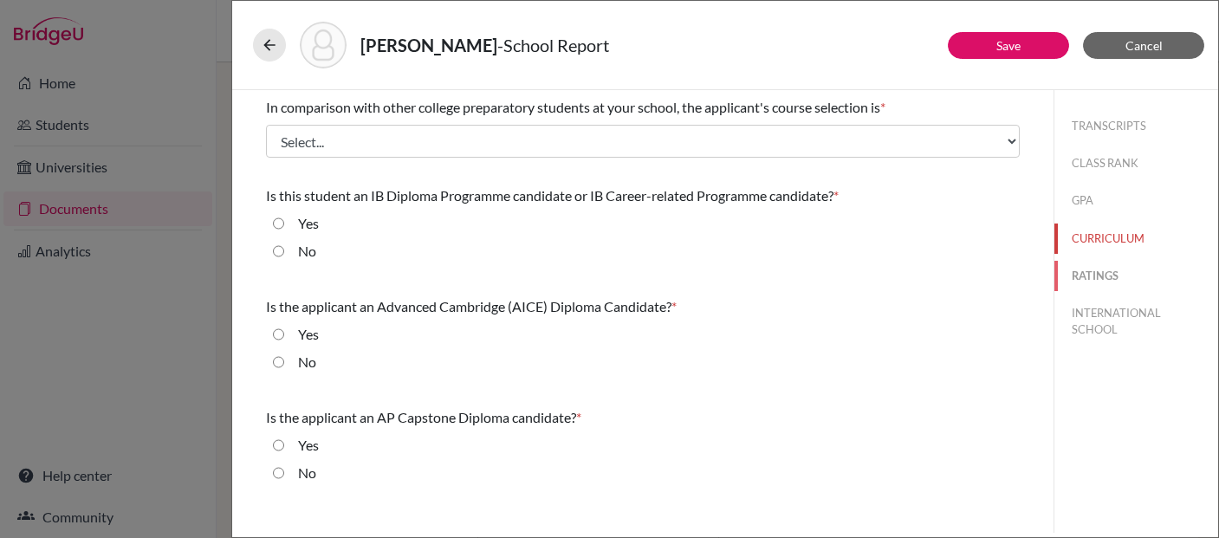
click at [1100, 273] on button "RATINGS" at bounding box center [1137, 276] width 164 height 30
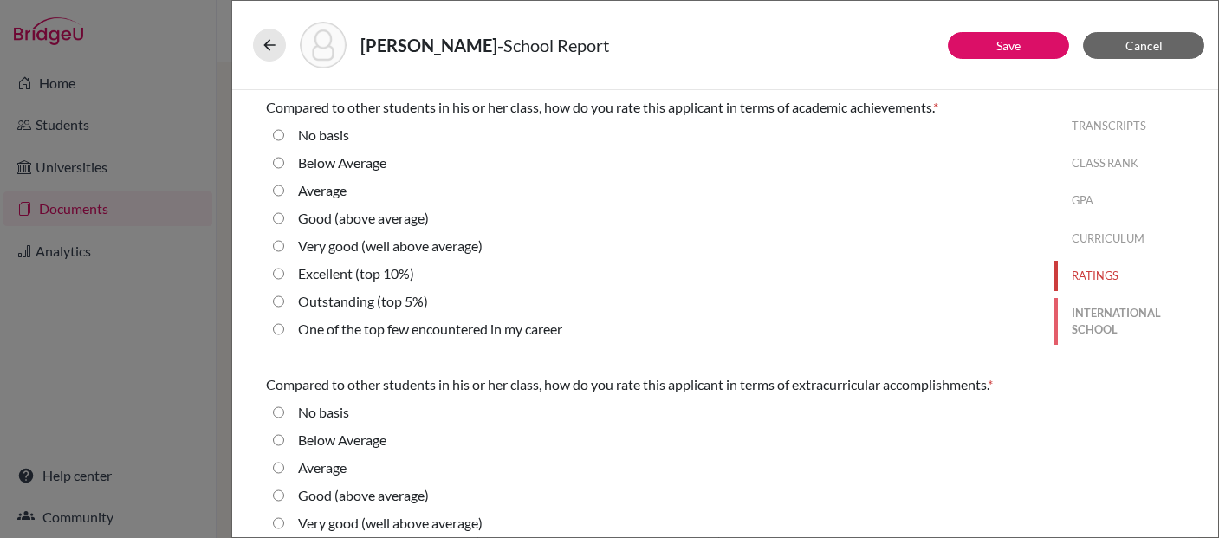
click at [1103, 318] on button "INTERNATIONAL SCHOOL" at bounding box center [1137, 321] width 164 height 47
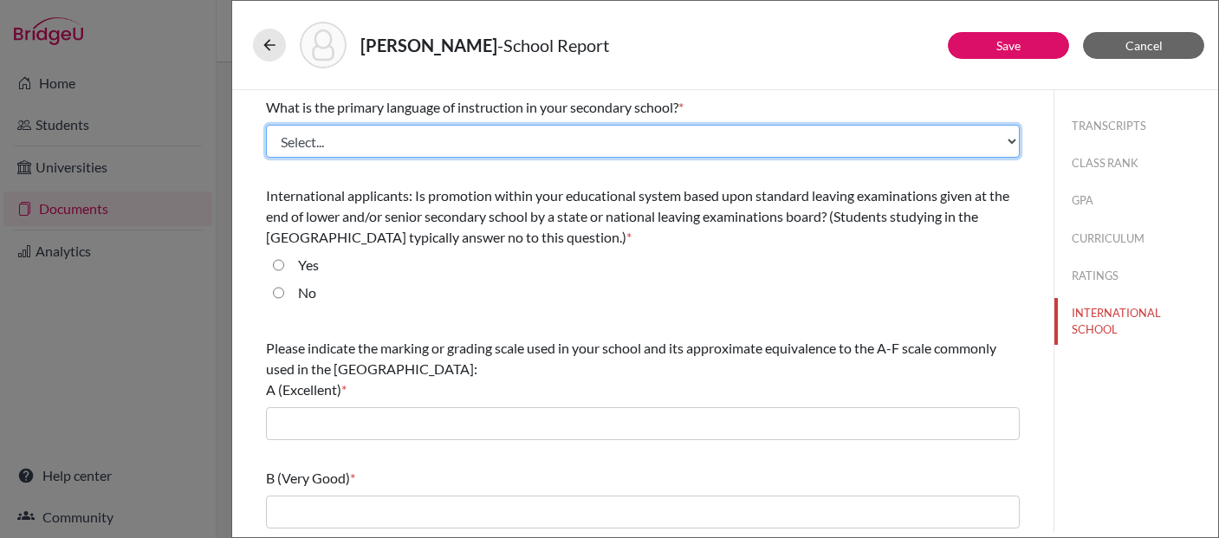
click at [1015, 135] on select "Select... Albanian Arabic Armenian Assamese Azerbaijani Belarusian Bengali Bulg…" at bounding box center [643, 141] width 754 height 33
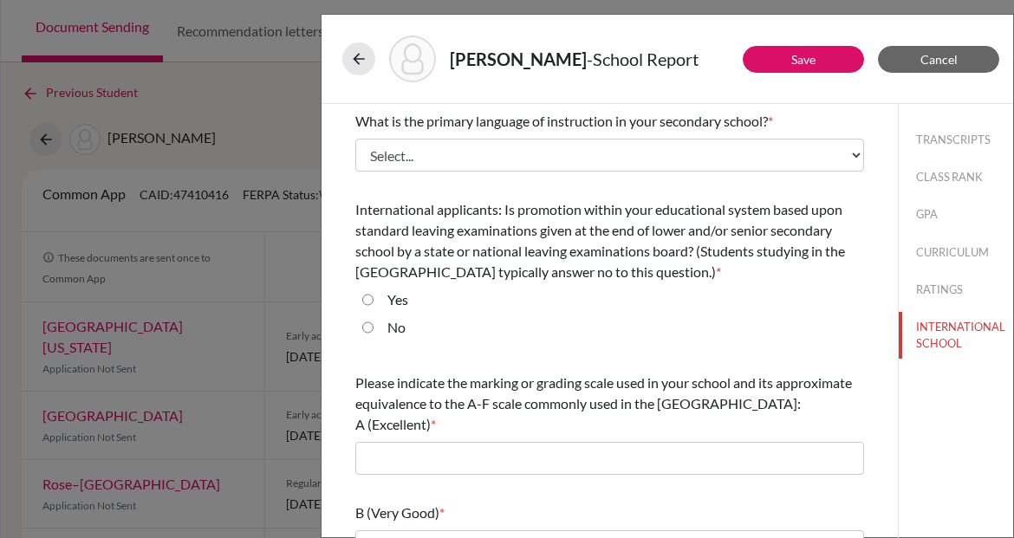
drag, startPoint x: 356, startPoint y: 207, endPoint x: 610, endPoint y: 274, distance: 262.5
click at [610, 274] on div "International applicants: Is promotion within your educational system based upo…" at bounding box center [609, 240] width 509 height 83
click at [553, 221] on span "International applicants: Is promotion within your educational system based upo…" at bounding box center [600, 240] width 490 height 79
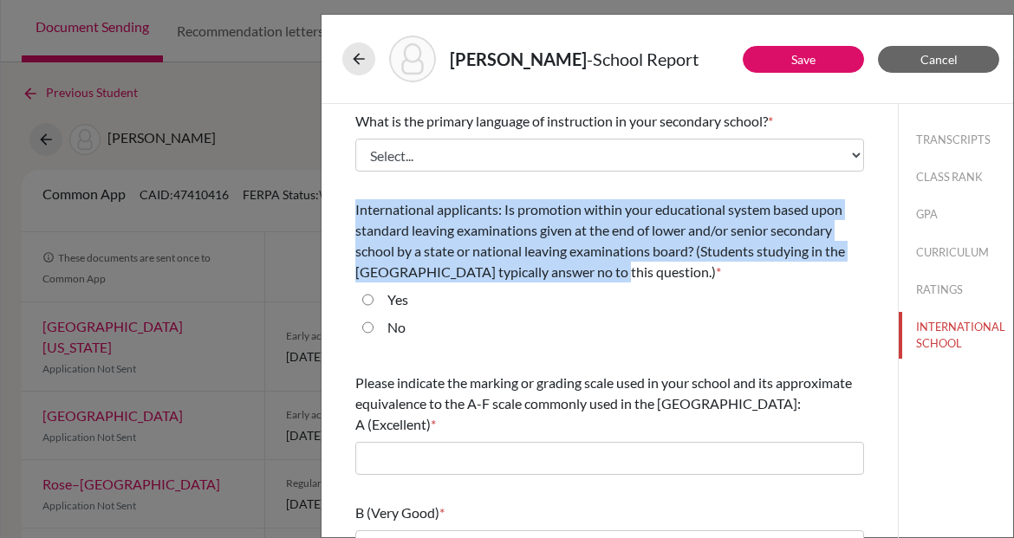
drag, startPoint x: 596, startPoint y: 270, endPoint x: 354, endPoint y: 205, distance: 251.4
click at [354, 205] on div "What is the primary language of instruction in your secondary school? * Select.…" at bounding box center [610, 469] width 550 height 731
copy span "International applicants: Is promotion within your educational system based upo…"
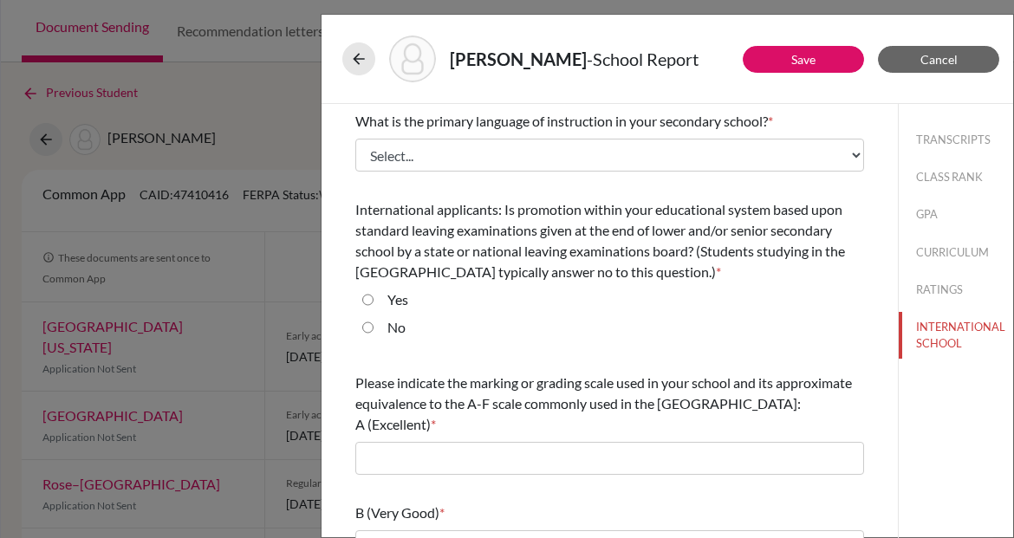
click at [251, 128] on div "[PERSON_NAME] - School Report Save Cancel What is the primary language of instr…" at bounding box center [507, 269] width 1014 height 538
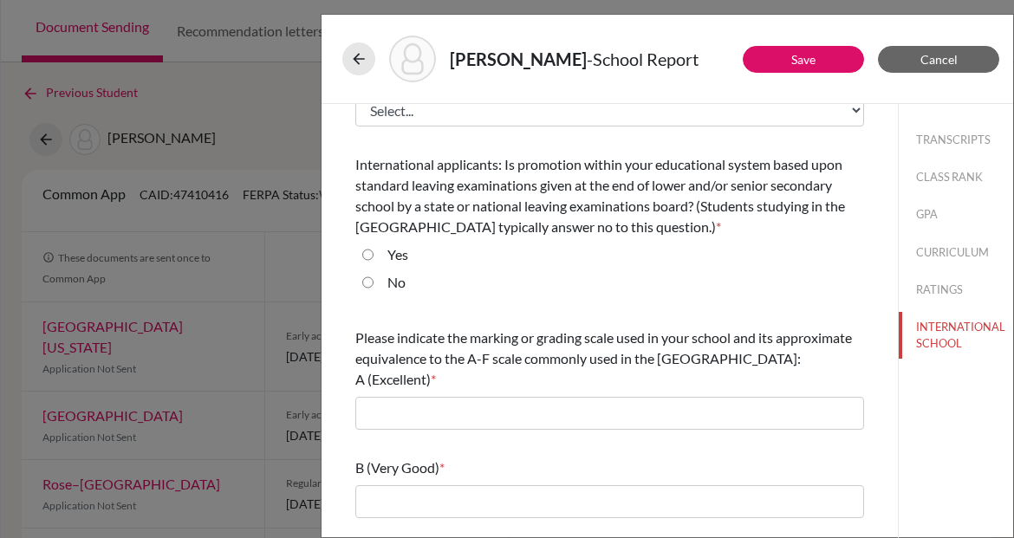
scroll to position [46, 0]
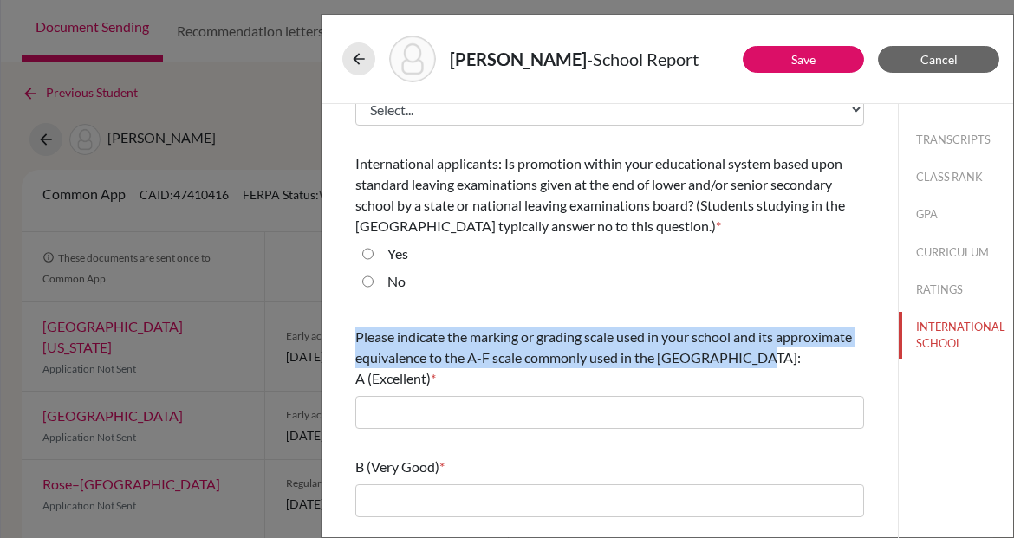
drag, startPoint x: 355, startPoint y: 337, endPoint x: 753, endPoint y: 358, distance: 398.3
click at [753, 358] on div "Please indicate the marking or grading scale used in your school and its approx…" at bounding box center [609, 358] width 509 height 62
copy span "Please indicate the marking or grading scale used in your school and its approx…"
